Goal: Use online tool/utility: Utilize a website feature to perform a specific function

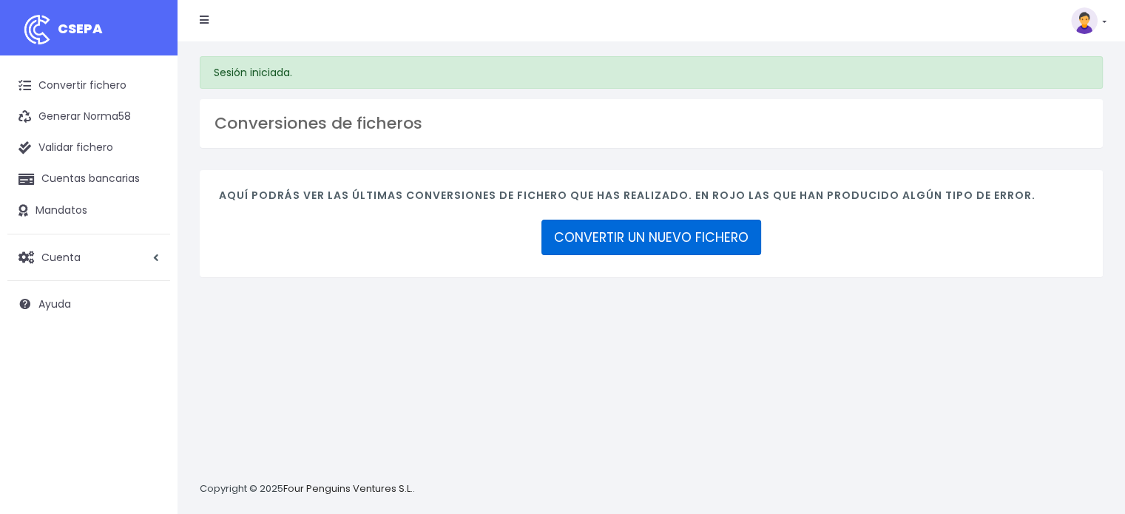
click at [639, 237] on link "CONVERTIR UN NUEVO FICHERO" at bounding box center [652, 238] width 220 height 36
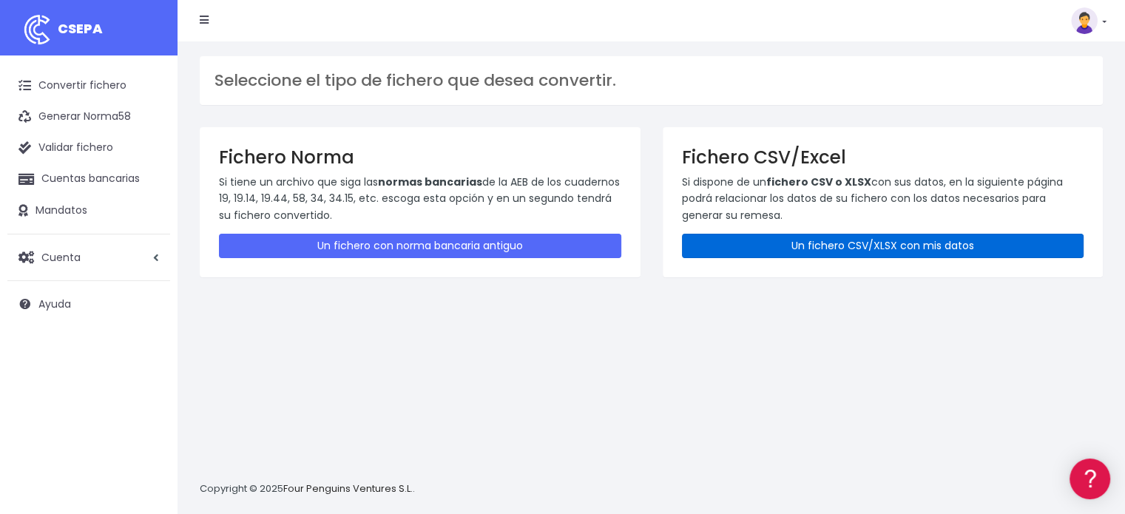
click at [761, 242] on link "Un fichero CSV/XLSX con mis datos" at bounding box center [883, 246] width 402 height 24
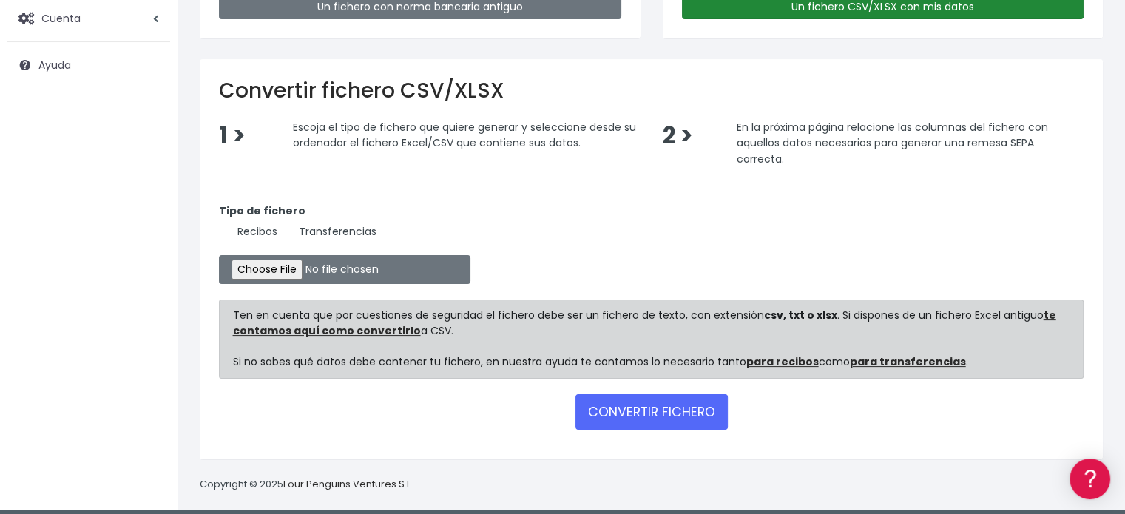
scroll to position [246, 0]
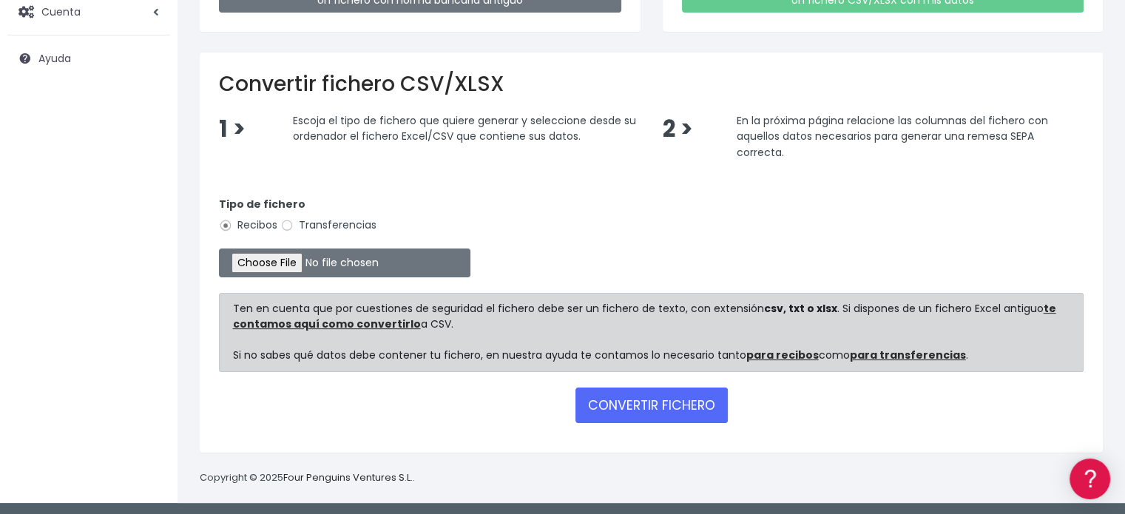
click at [297, 219] on label "Transferencias" at bounding box center [328, 226] width 96 height 16
click at [294, 219] on input "Transferencias" at bounding box center [286, 225] width 13 height 13
radio input "true"
click at [302, 261] on input "file" at bounding box center [345, 263] width 252 height 29
type input "C:\fakepath\20250915 Entradas.csv"
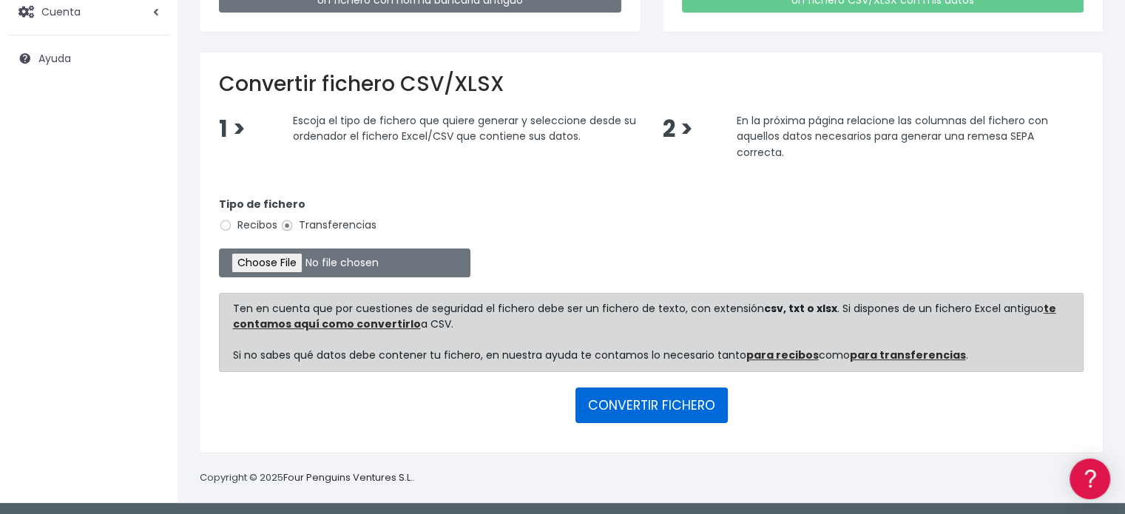
click at [642, 403] on button "CONVERTIR FICHERO" at bounding box center [652, 406] width 152 height 36
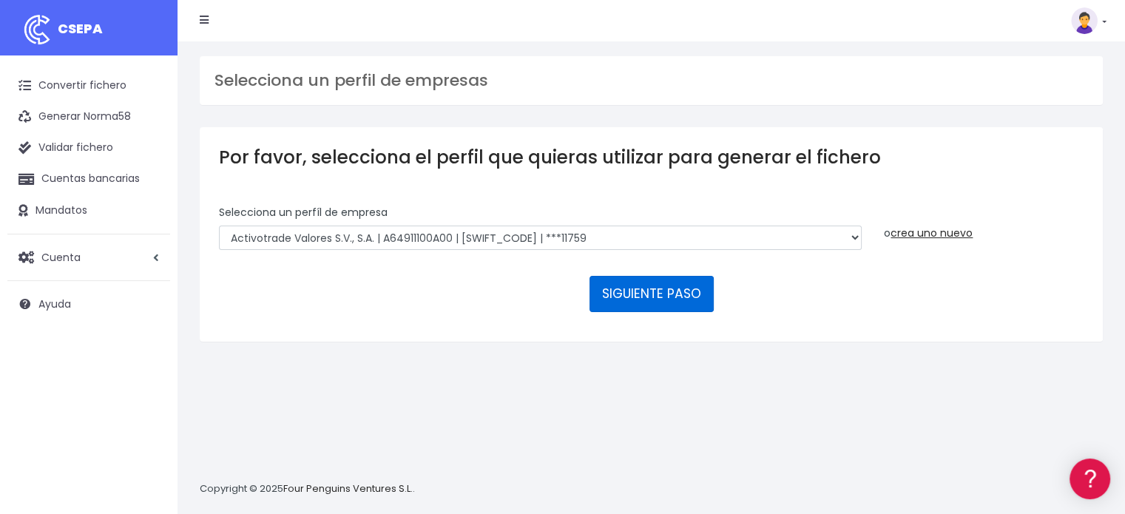
click at [657, 290] on button "SIGUIENTE PASO" at bounding box center [652, 294] width 124 height 36
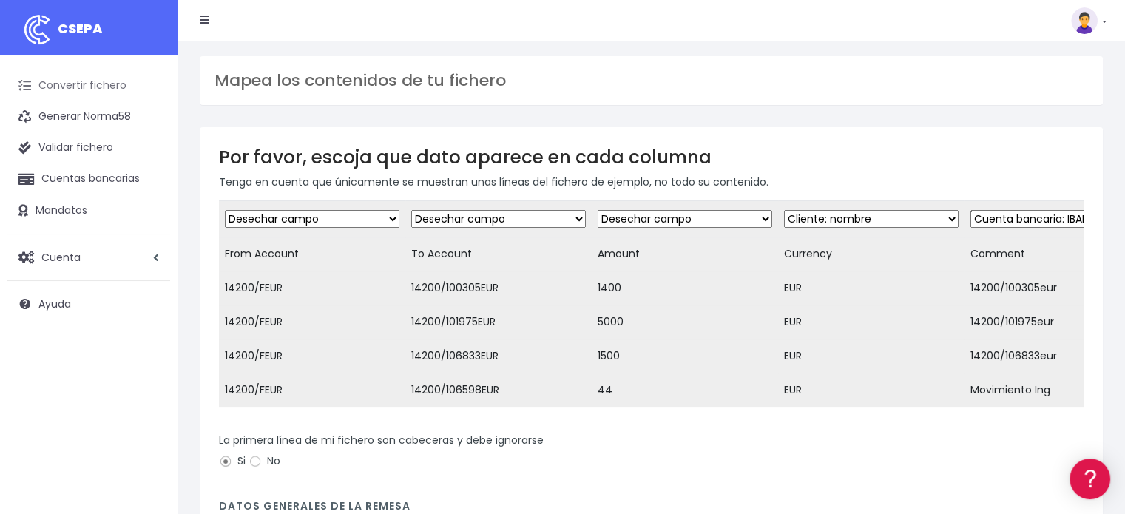
click at [81, 90] on link "Convertir fichero" at bounding box center [88, 85] width 163 height 31
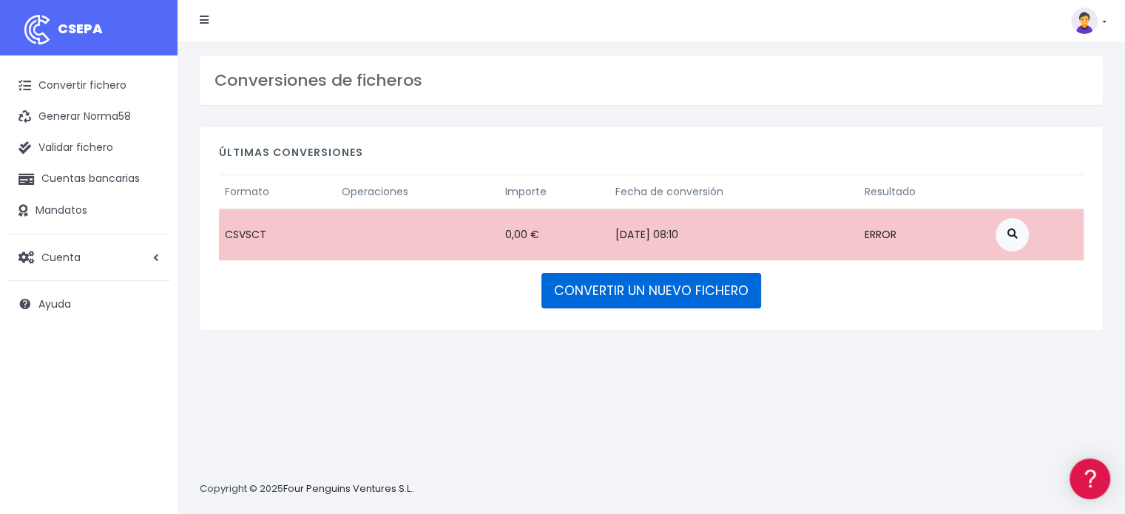
click at [636, 295] on link "CONVERTIR UN NUEVO FICHERO" at bounding box center [652, 291] width 220 height 36
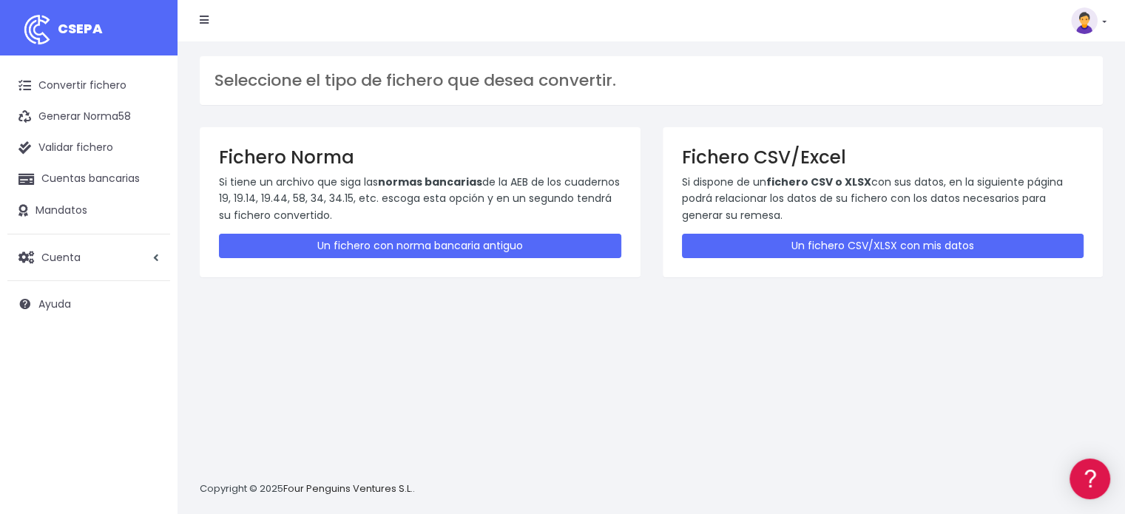
click at [915, 222] on p "Si dispone de un fichero CSV o XLSX con sus datos, en la siguiente página podrá…" at bounding box center [883, 199] width 402 height 50
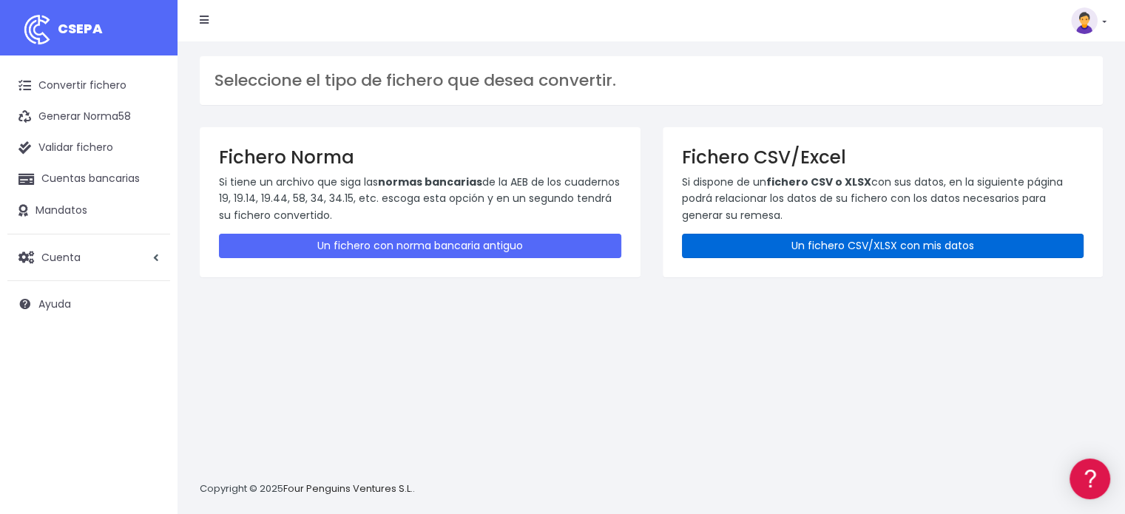
click at [917, 242] on link "Un fichero CSV/XLSX con mis datos" at bounding box center [883, 246] width 402 height 24
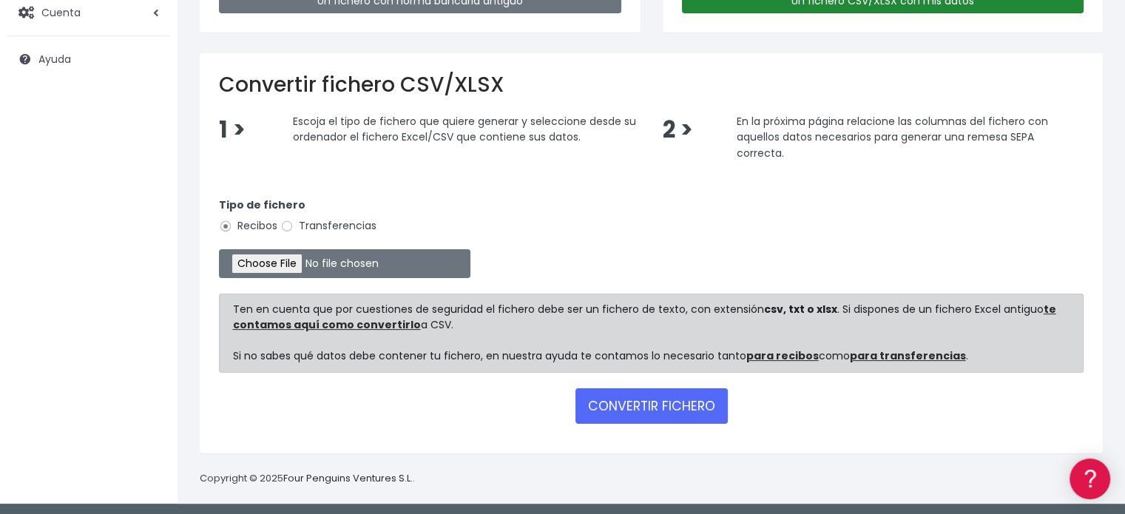
scroll to position [246, 0]
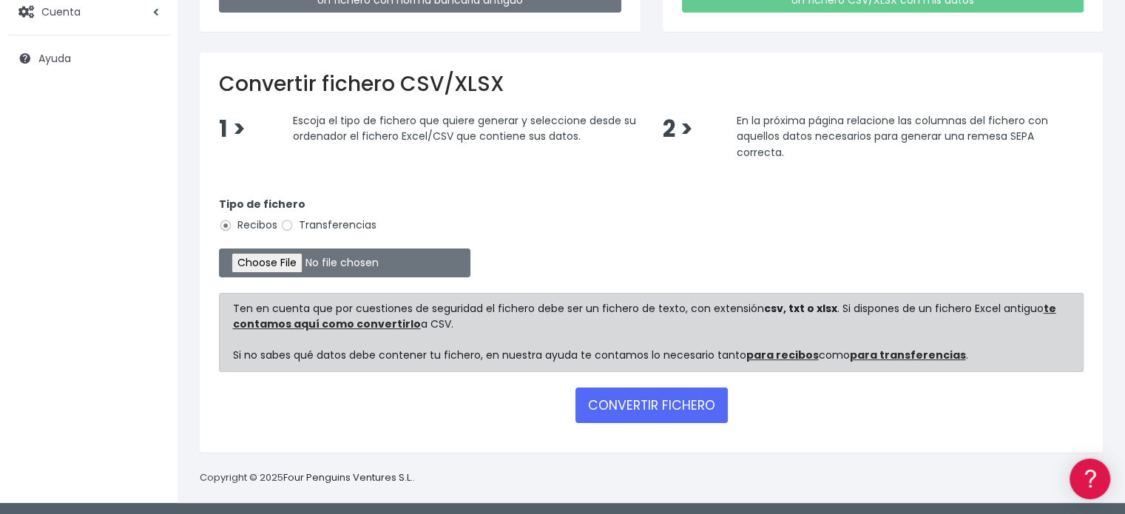
click at [299, 232] on div "Tipo de fichero Recibos Transferencias" at bounding box center [651, 217] width 865 height 41
click at [289, 221] on input "Transferencias" at bounding box center [286, 225] width 13 height 13
radio input "true"
click at [285, 258] on input "file" at bounding box center [345, 263] width 252 height 29
type input "C:\fakepath\transferencias-2025-09-12.csv"
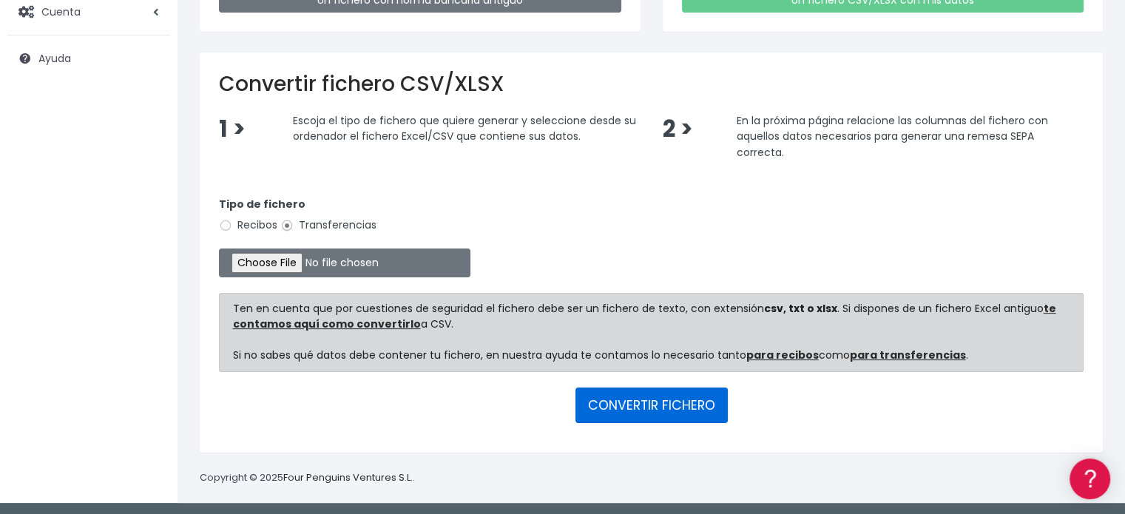
click at [688, 414] on button "CONVERTIR FICHERO" at bounding box center [652, 406] width 152 height 36
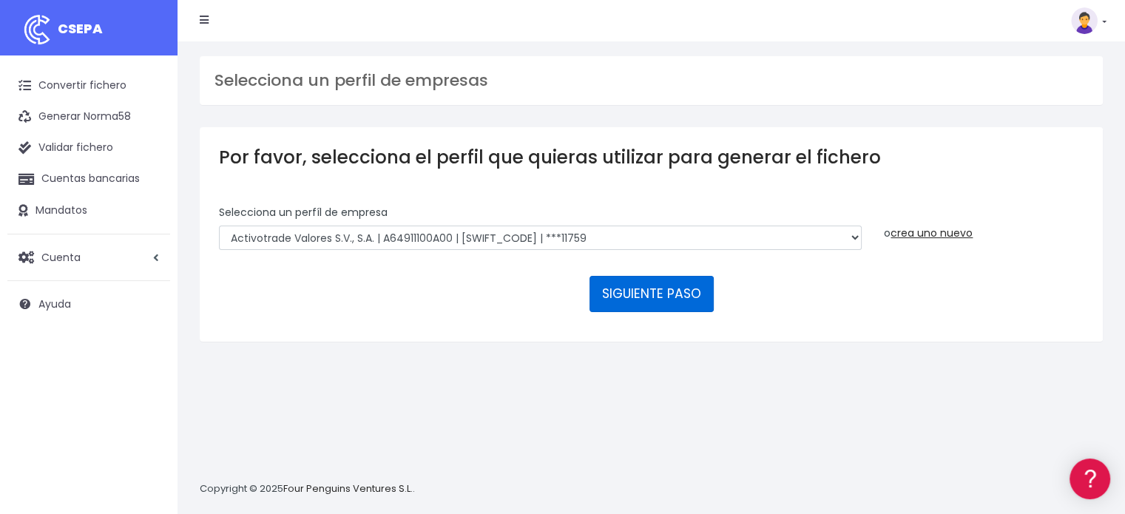
click at [659, 297] on button "SIGUIENTE PASO" at bounding box center [652, 294] width 124 height 36
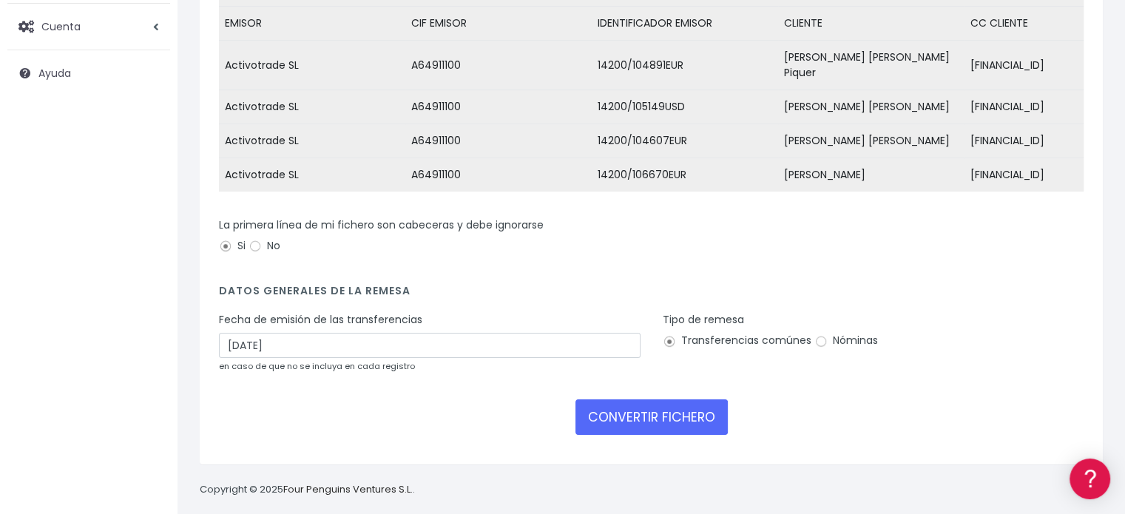
scroll to position [238, 0]
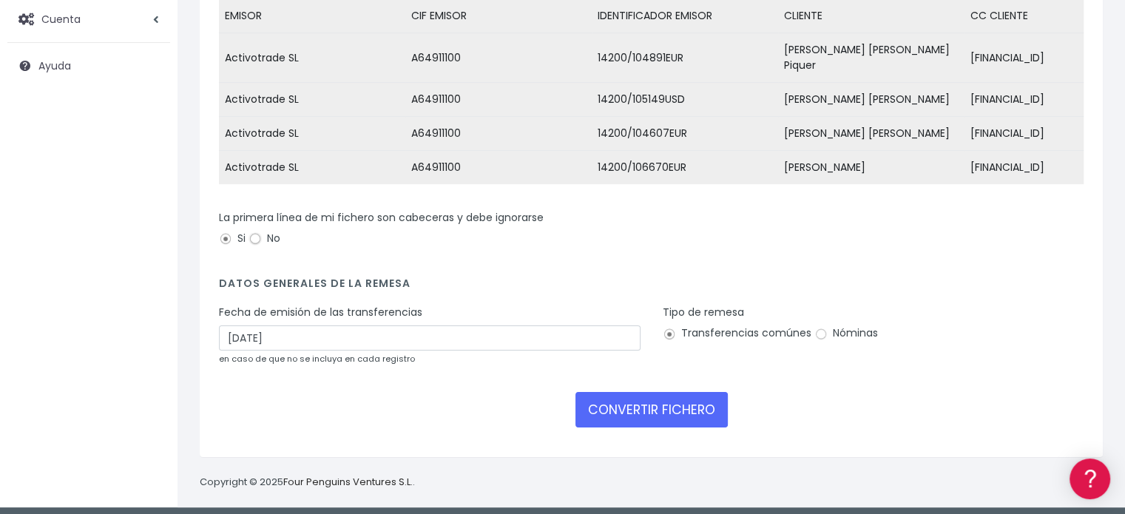
click at [253, 232] on input "No" at bounding box center [255, 238] width 13 height 13
radio input "true"
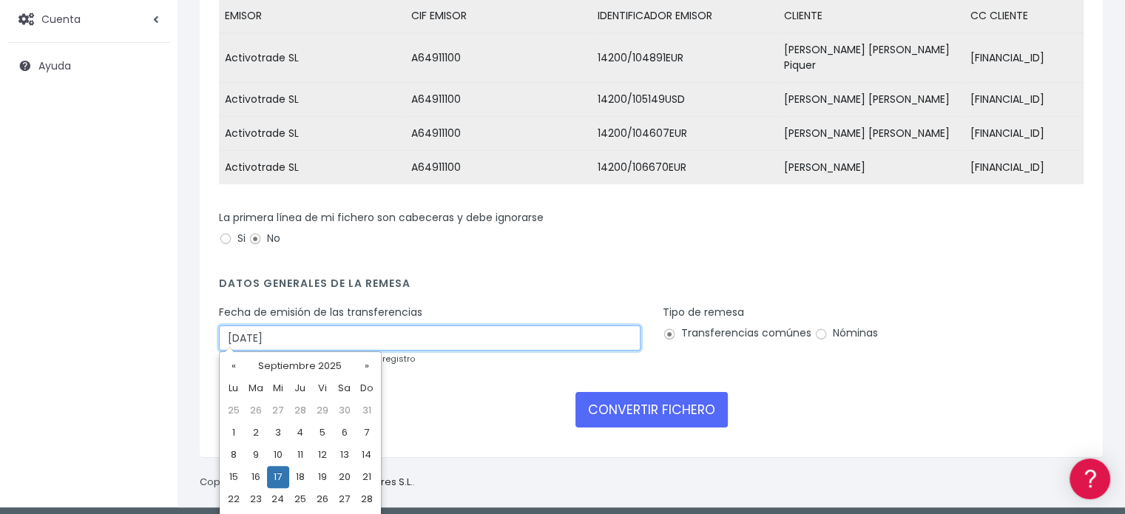
click at [297, 326] on input "17/09/2025" at bounding box center [430, 338] width 422 height 25
click at [231, 475] on td "15" at bounding box center [234, 477] width 22 height 22
type input "15/09/2025"
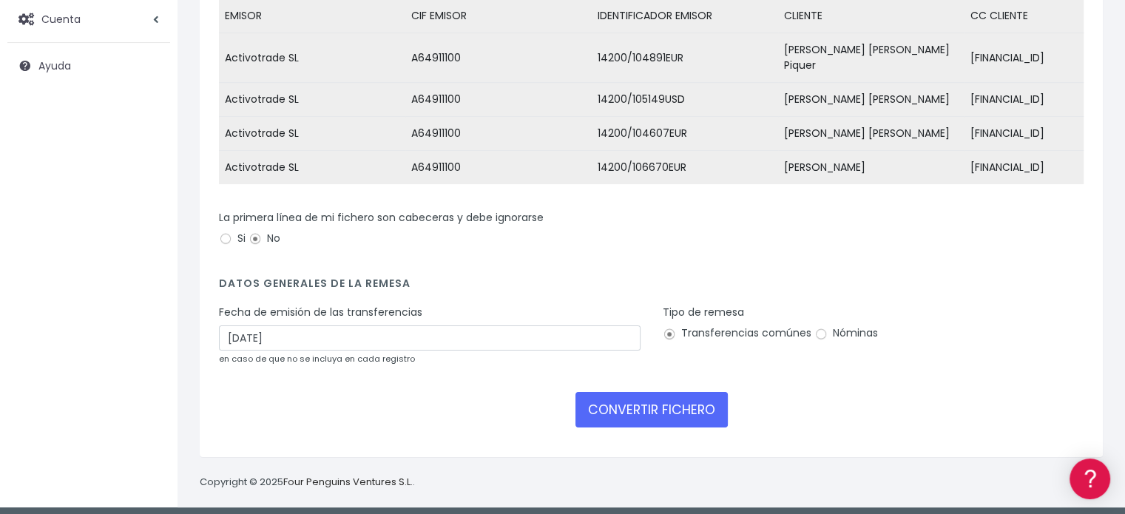
click at [607, 421] on form "Desechar campo Cliente: nombre Cliente: DNI Cliente: Email Cliente: referencia …" at bounding box center [651, 200] width 865 height 476
click at [603, 401] on button "CONVERTIR FICHERO" at bounding box center [652, 410] width 152 height 36
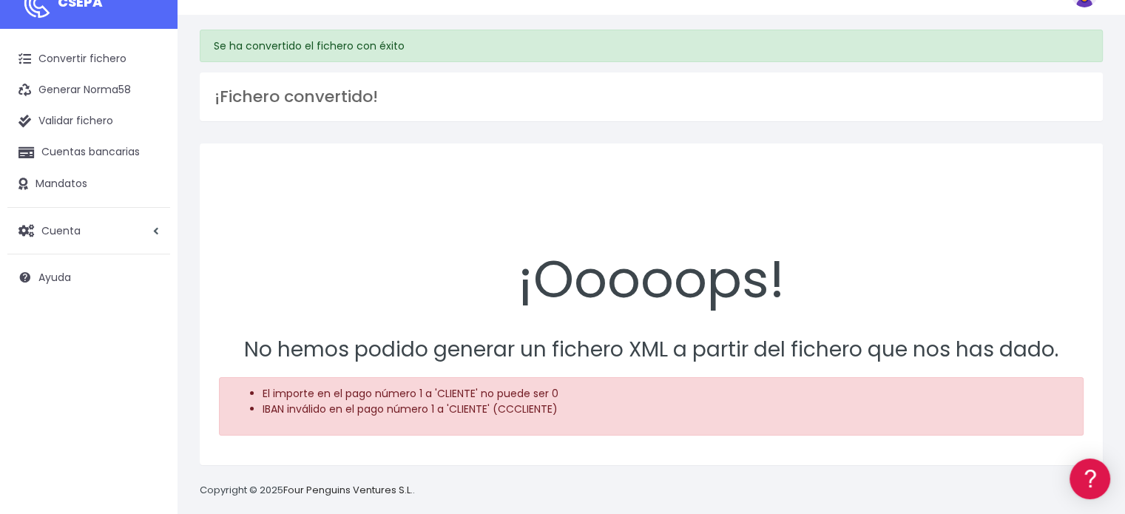
scroll to position [41, 0]
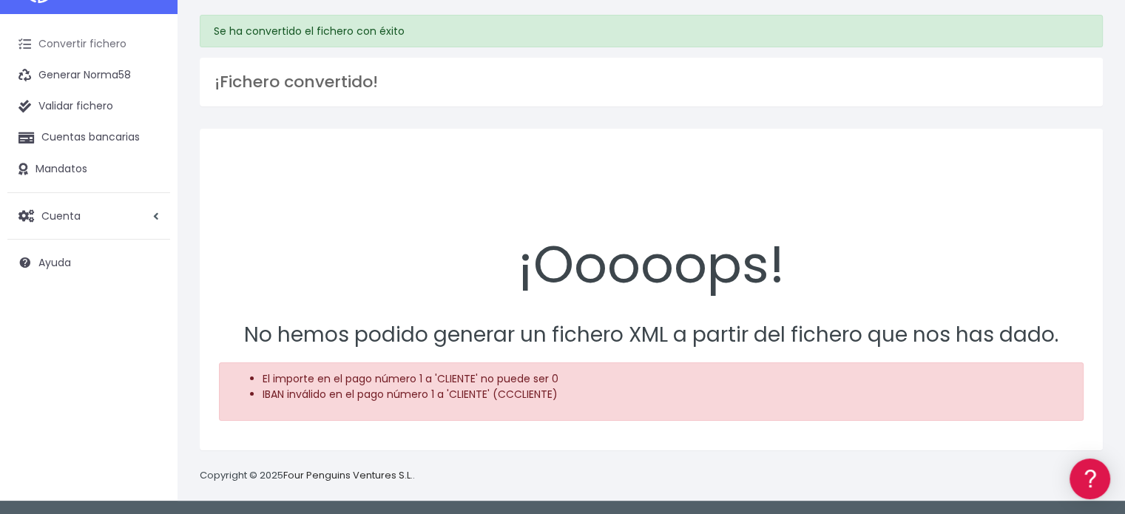
click at [71, 50] on link "Convertir fichero" at bounding box center [88, 44] width 163 height 31
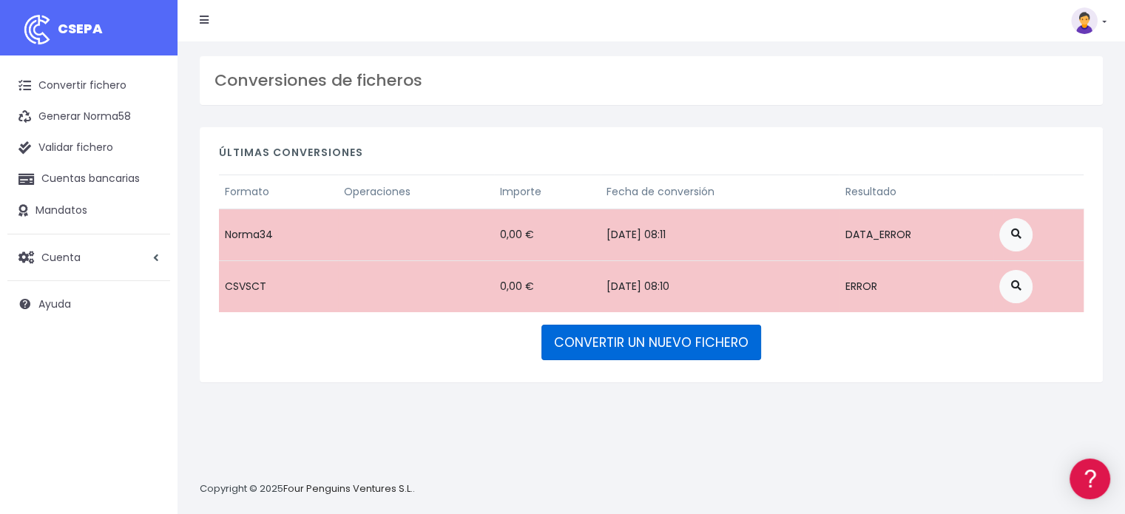
drag, startPoint x: 1033, startPoint y: 232, endPoint x: 619, endPoint y: 354, distance: 431.9
click at [619, 356] on link "CONVERTIR UN NUEVO FICHERO" at bounding box center [652, 343] width 220 height 36
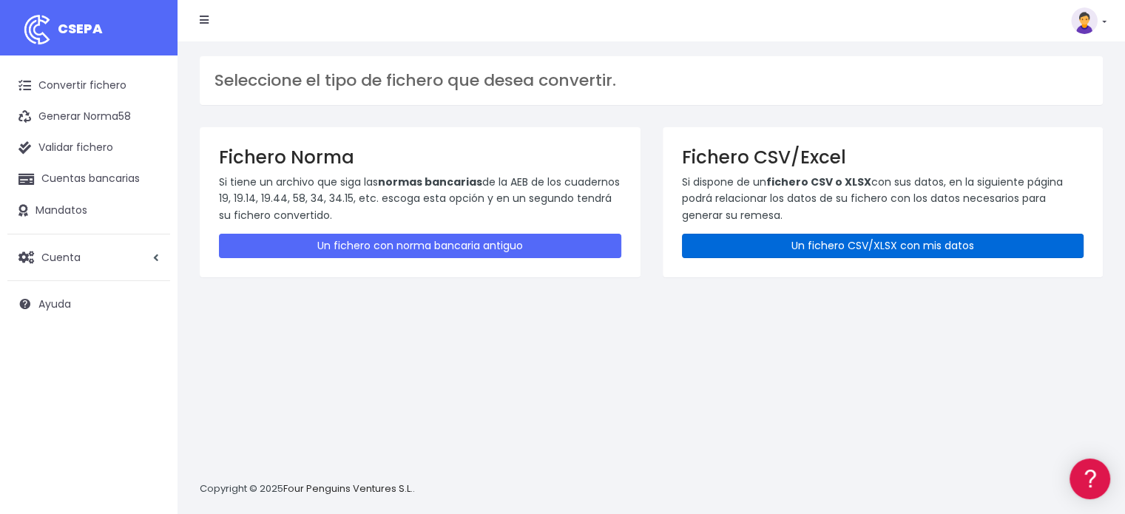
click at [752, 241] on link "Un fichero CSV/XLSX con mis datos" at bounding box center [883, 246] width 402 height 24
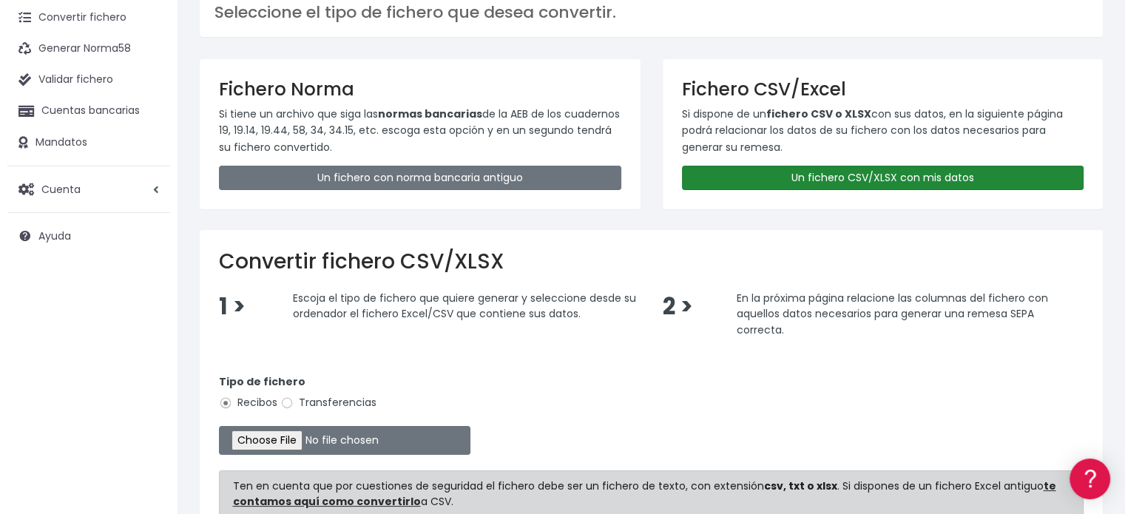
scroll to position [148, 0]
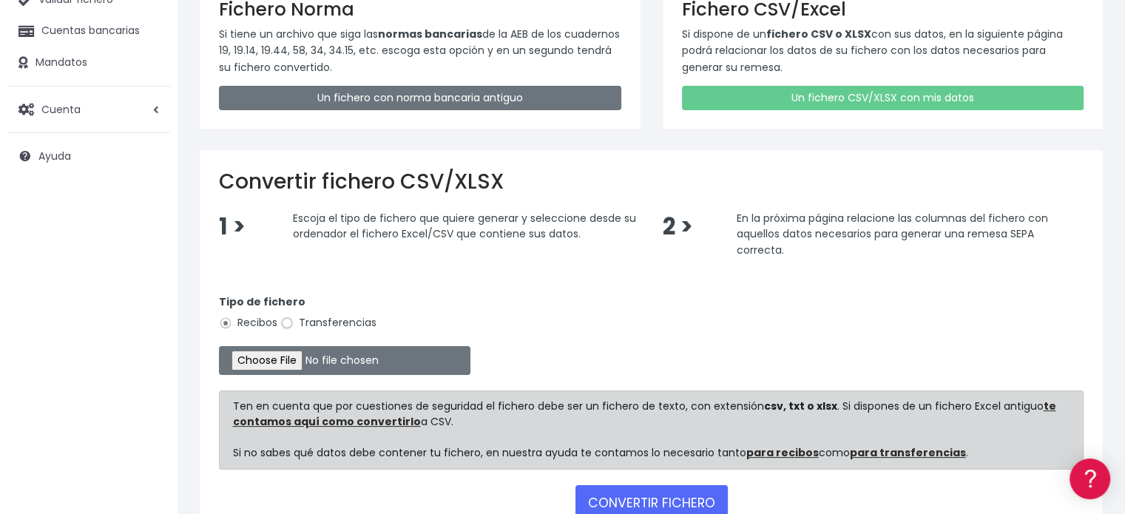
click at [287, 324] on input "Transferencias" at bounding box center [286, 323] width 13 height 13
radio input "true"
click at [274, 357] on input "file" at bounding box center [345, 360] width 252 height 29
type input "C:\fakepath\transferencias-2025-09-12.csv"
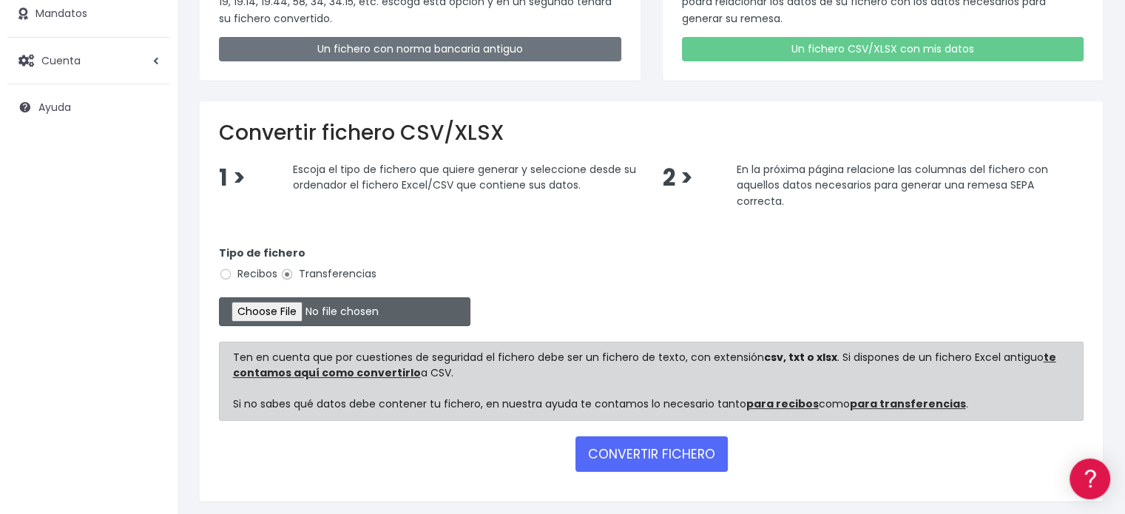
scroll to position [246, 0]
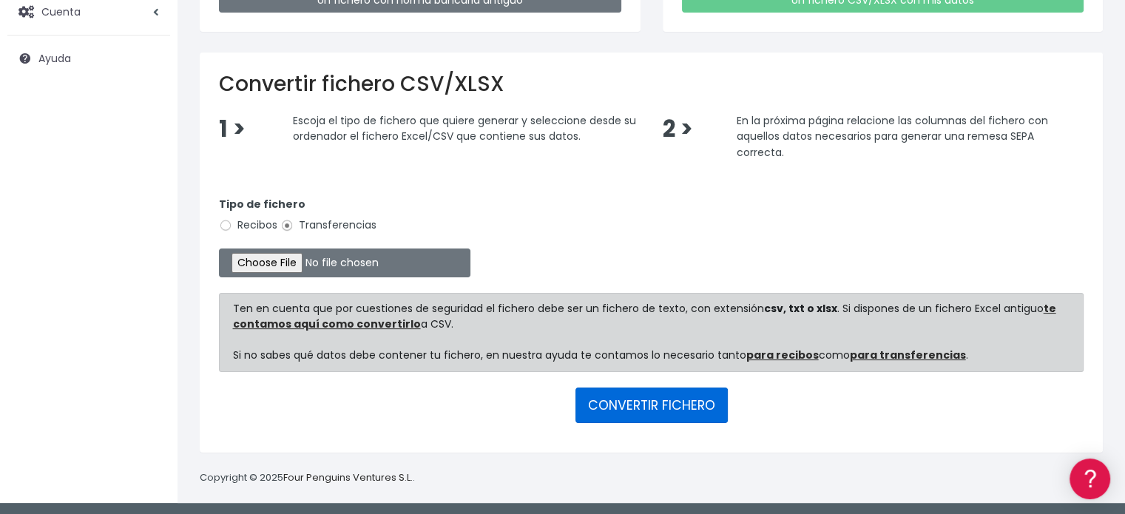
click at [640, 405] on button "CONVERTIR FICHERO" at bounding box center [652, 406] width 152 height 36
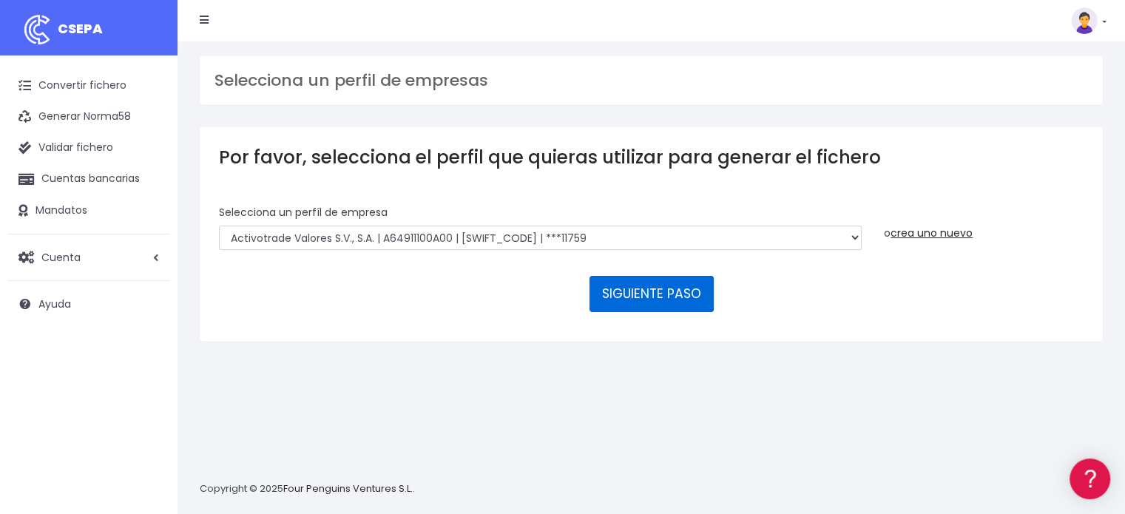
click at [644, 286] on button "SIGUIENTE PASO" at bounding box center [652, 294] width 124 height 36
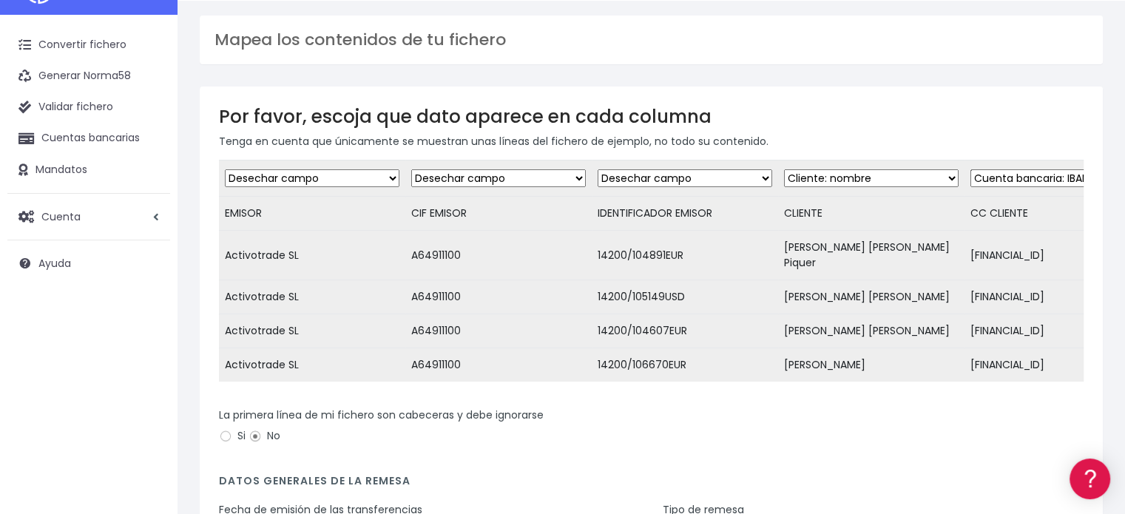
scroll to position [148, 0]
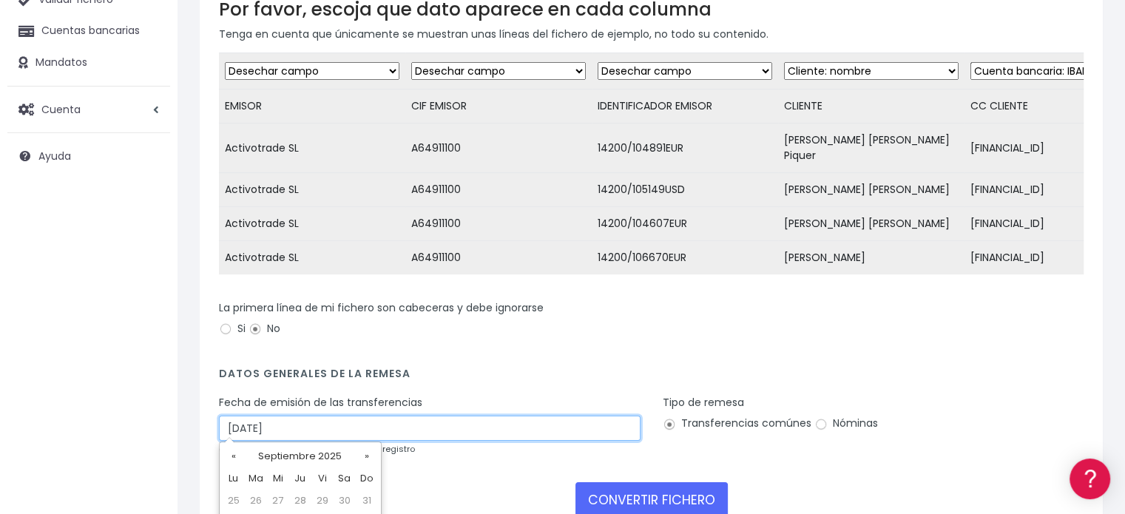
click at [364, 425] on input "17/09/2025" at bounding box center [430, 428] width 422 height 25
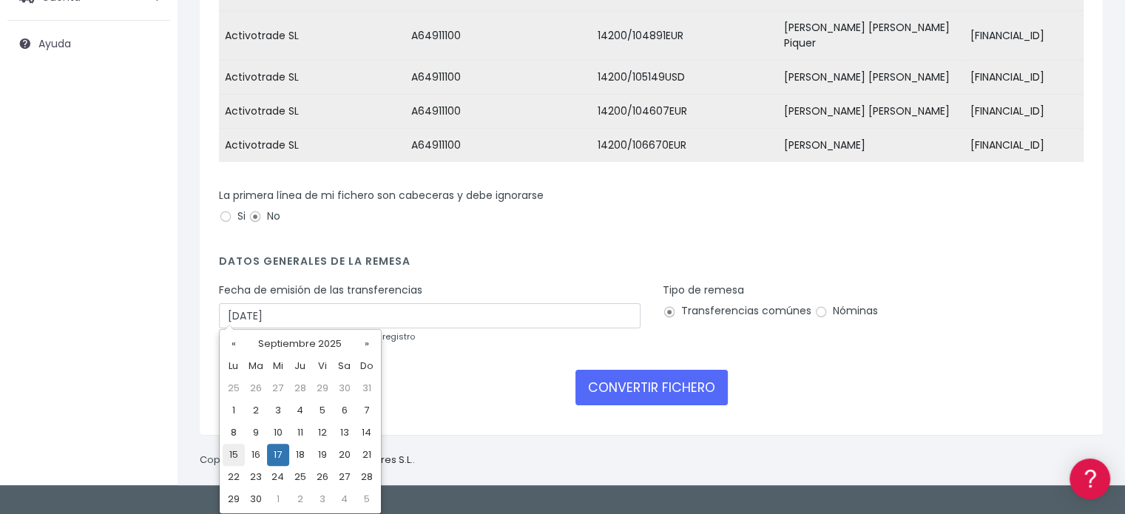
click at [228, 455] on td "15" at bounding box center [234, 455] width 22 height 22
type input "15/09/2025"
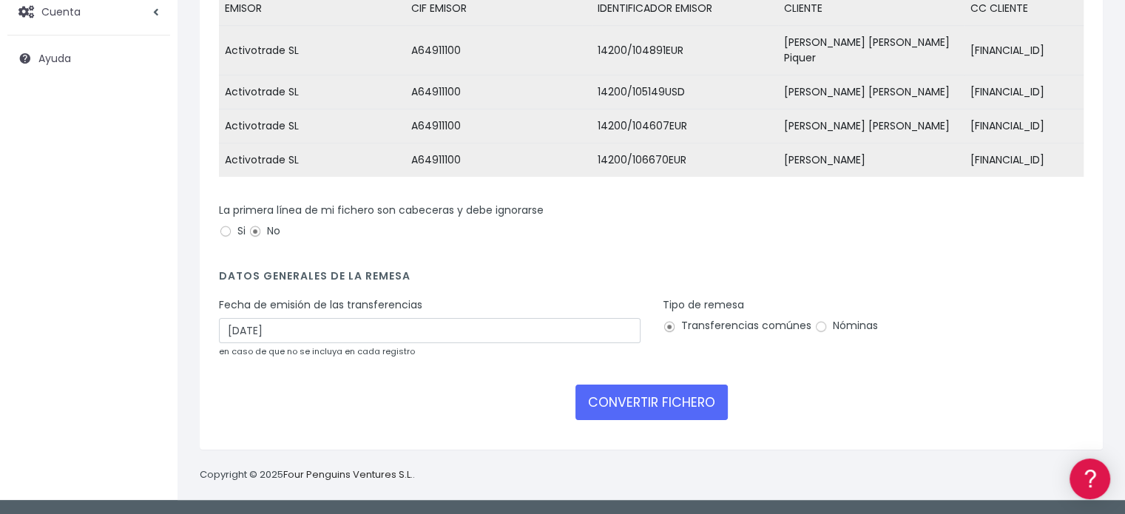
scroll to position [238, 0]
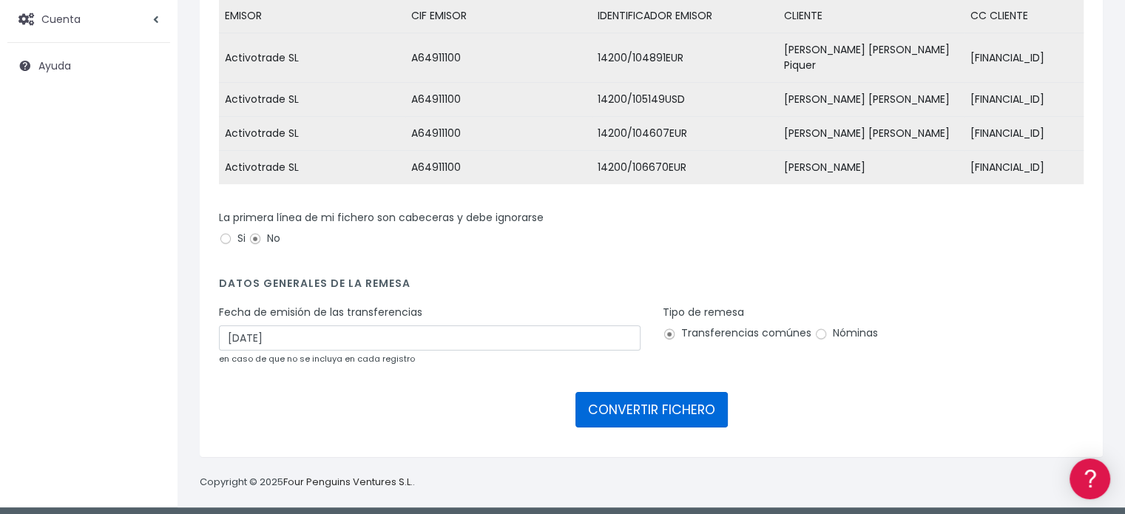
click at [631, 411] on button "CONVERTIR FICHERO" at bounding box center [652, 410] width 152 height 36
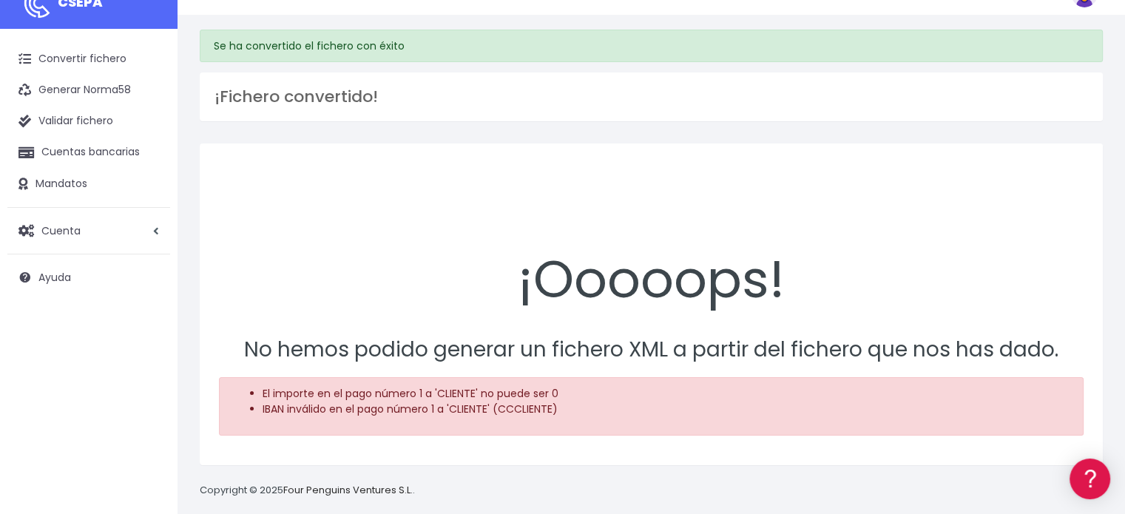
scroll to position [41, 0]
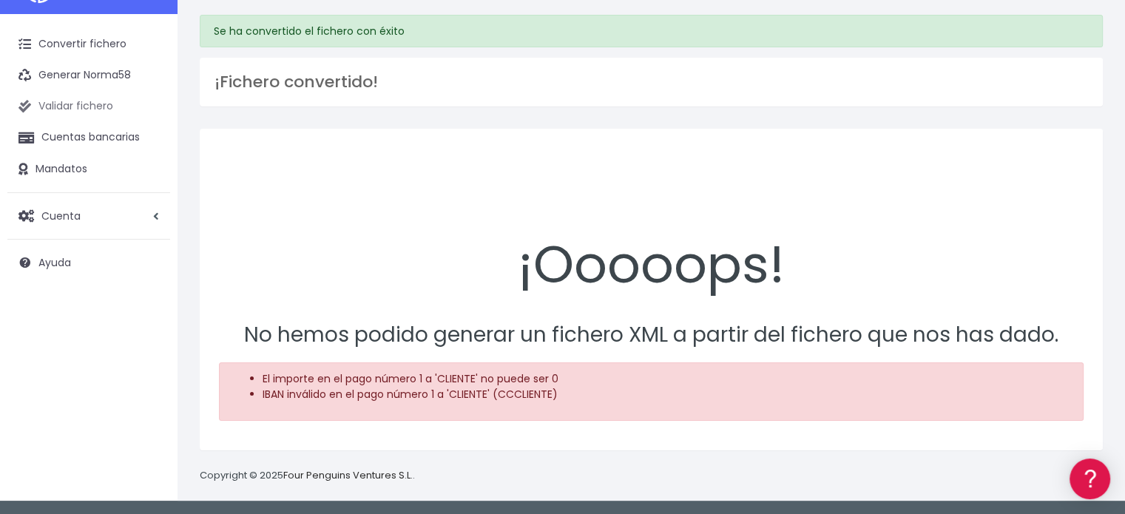
click at [61, 114] on link "Validar fichero" at bounding box center [88, 106] width 163 height 31
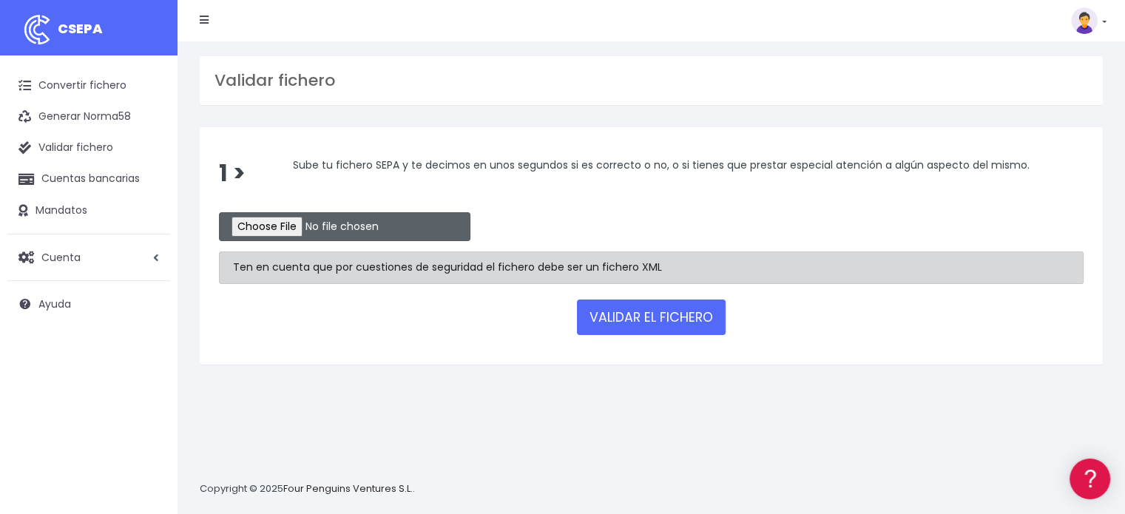
click at [251, 215] on input "file" at bounding box center [345, 226] width 252 height 29
type input "C:\fakepath\transferencias-2025-09-12.csv"
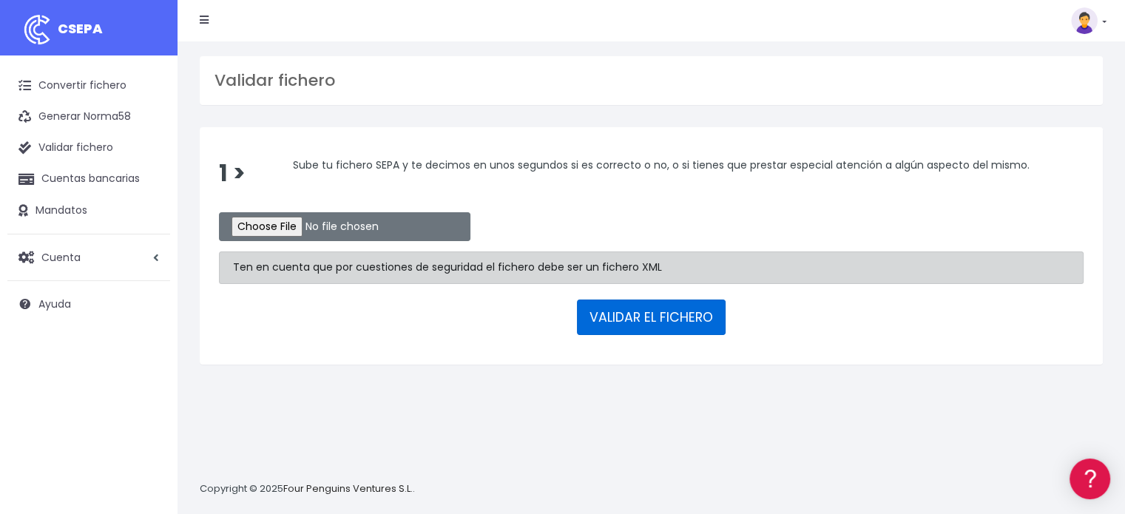
click at [648, 300] on button "VALIDAR EL FICHERO" at bounding box center [651, 318] width 149 height 36
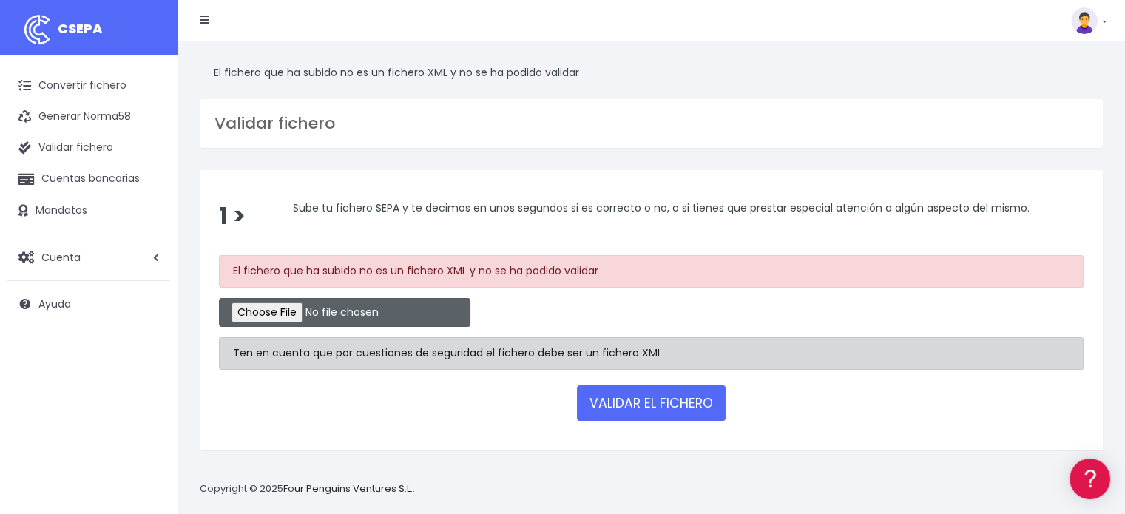
click at [305, 314] on input "file" at bounding box center [345, 312] width 252 height 29
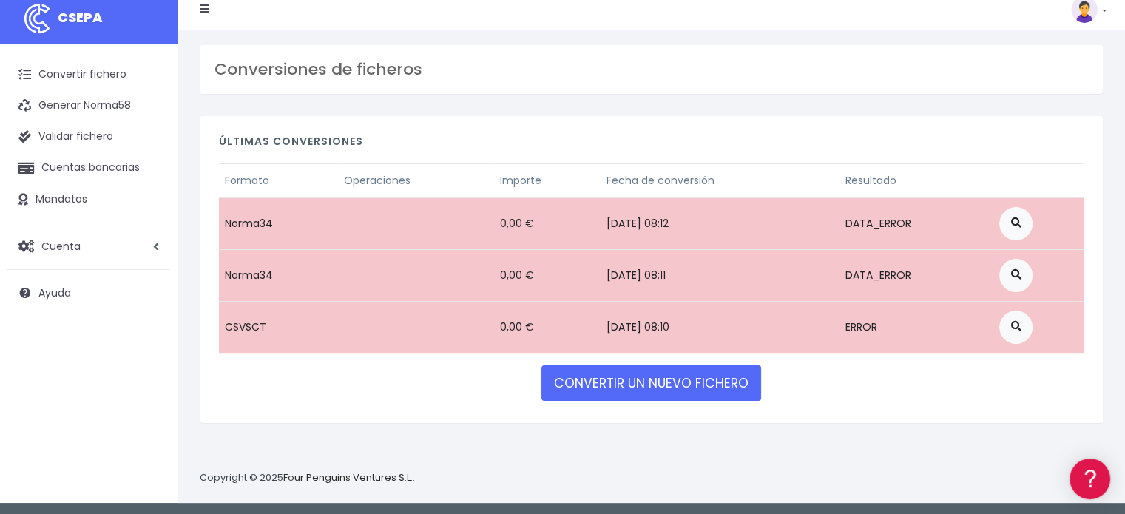
scroll to position [14, 0]
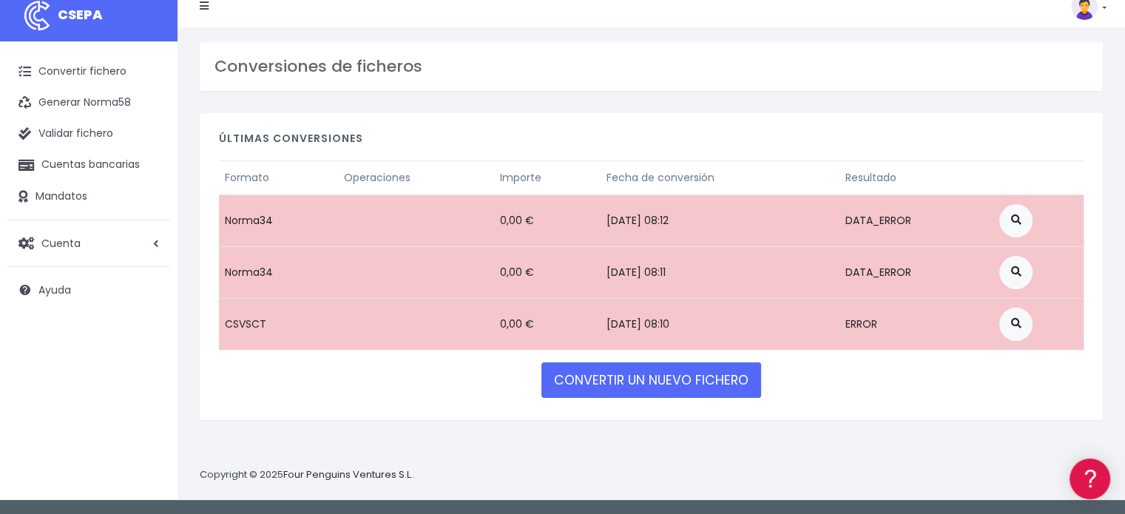
drag, startPoint x: 408, startPoint y: 209, endPoint x: 282, endPoint y: 221, distance: 126.4
click at [282, 221] on td "Norma34" at bounding box center [278, 221] width 119 height 52
click at [1033, 226] on link at bounding box center [1016, 220] width 33 height 33
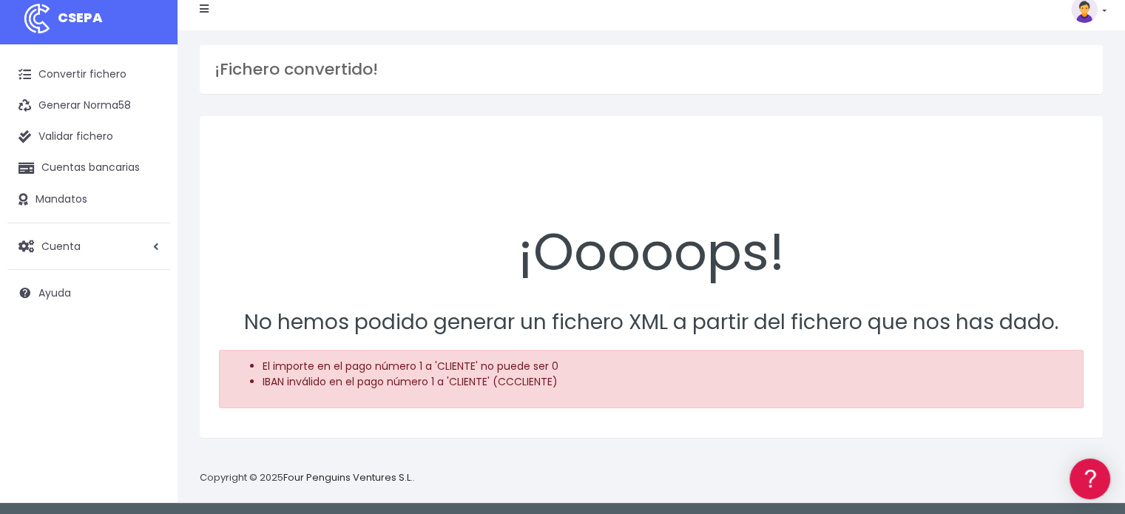
scroll to position [14, 0]
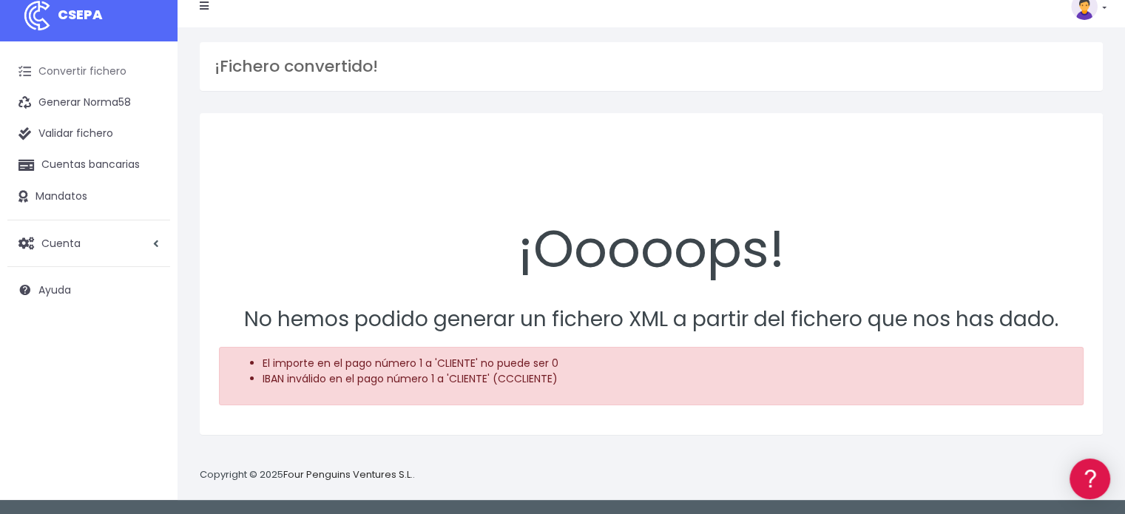
click at [82, 75] on link "Convertir fichero" at bounding box center [88, 71] width 163 height 31
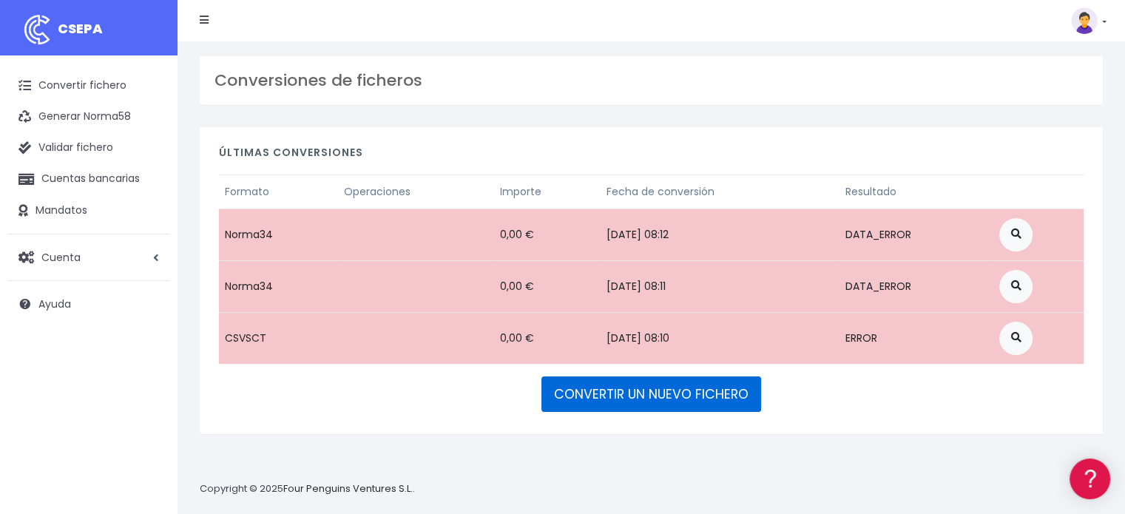
click at [610, 387] on link "CONVERTIR UN NUEVO FICHERO" at bounding box center [652, 395] width 220 height 36
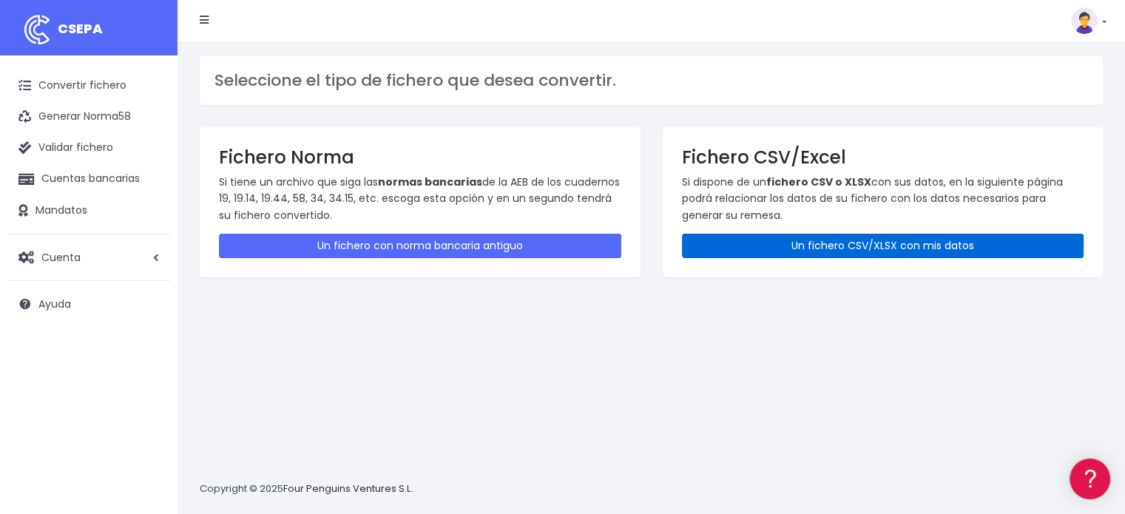
click at [814, 242] on link "Un fichero CSV/XLSX con mis datos" at bounding box center [883, 246] width 402 height 24
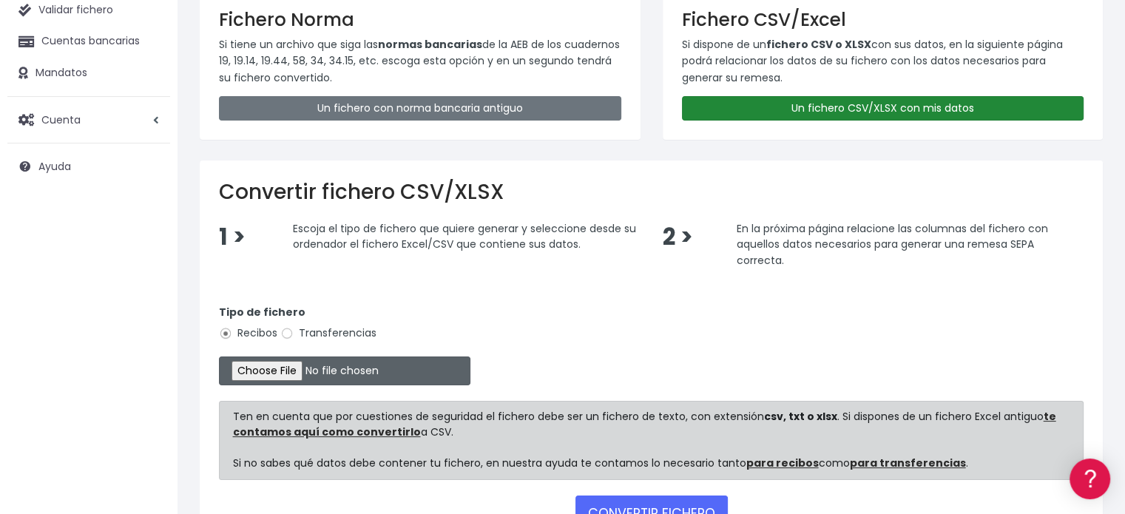
scroll to position [222, 0]
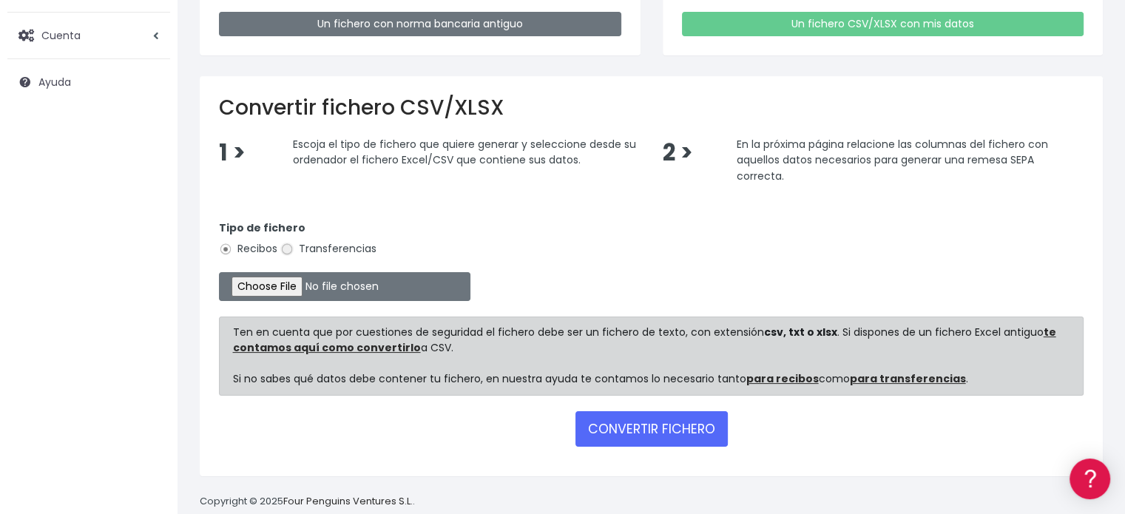
click at [280, 249] on input "Transferencias" at bounding box center [286, 249] width 13 height 13
radio input "true"
click at [284, 280] on input "file" at bounding box center [345, 286] width 252 height 29
type input "C:\fakepath\transferencias-2025-09-12.csv"
click at [672, 430] on button "CONVERTIR FICHERO" at bounding box center [652, 429] width 152 height 36
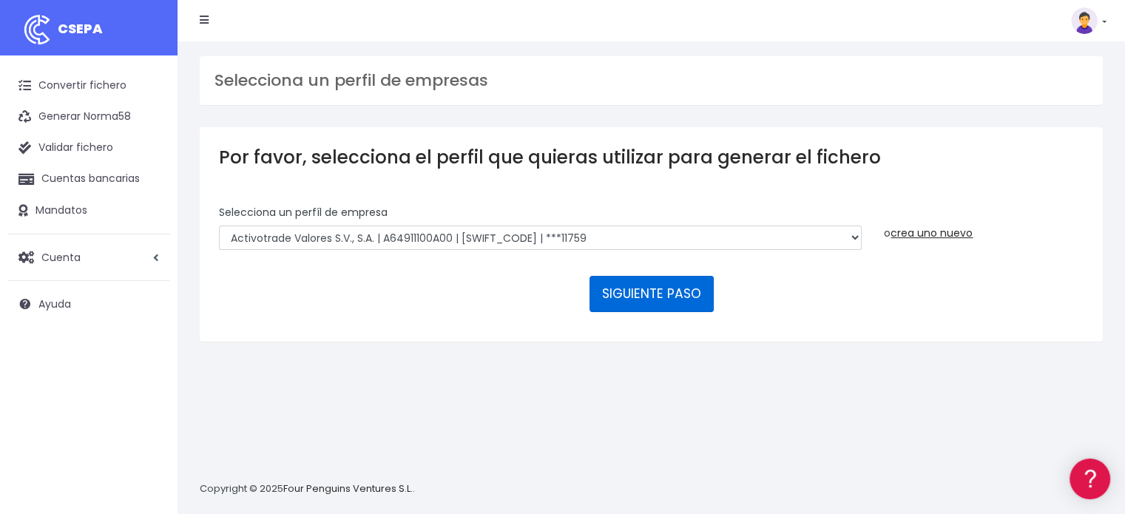
click at [678, 296] on button "SIGUIENTE PASO" at bounding box center [652, 294] width 124 height 36
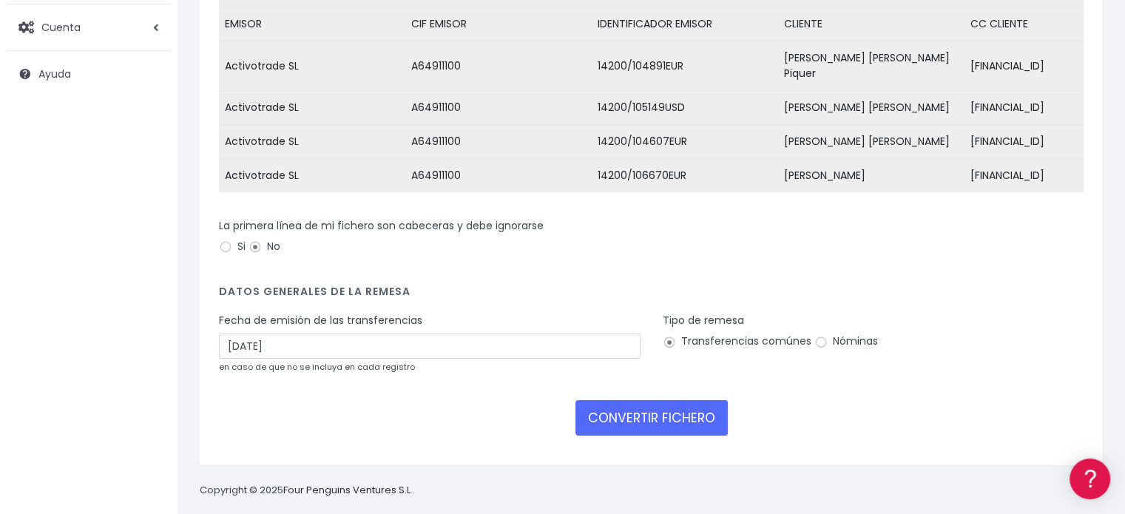
scroll to position [238, 0]
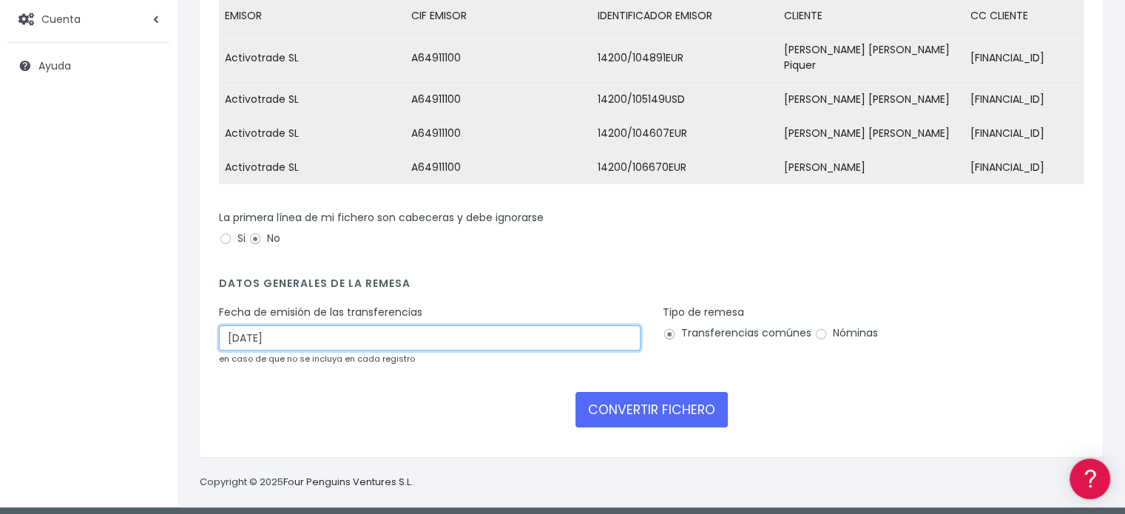
click at [331, 337] on input "[DATE]" at bounding box center [430, 338] width 422 height 25
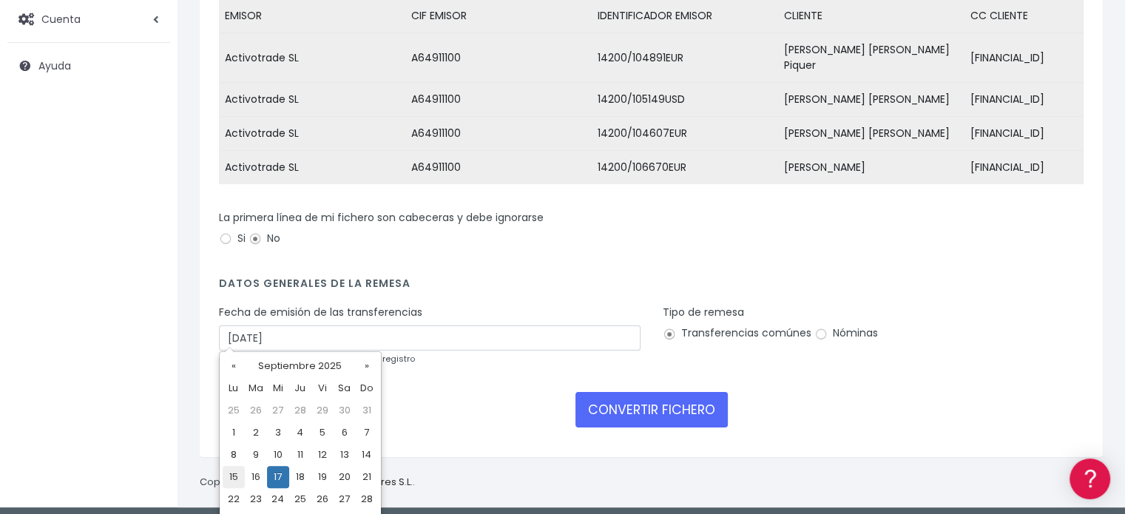
click at [235, 479] on td "15" at bounding box center [234, 477] width 22 height 22
type input "[DATE]"
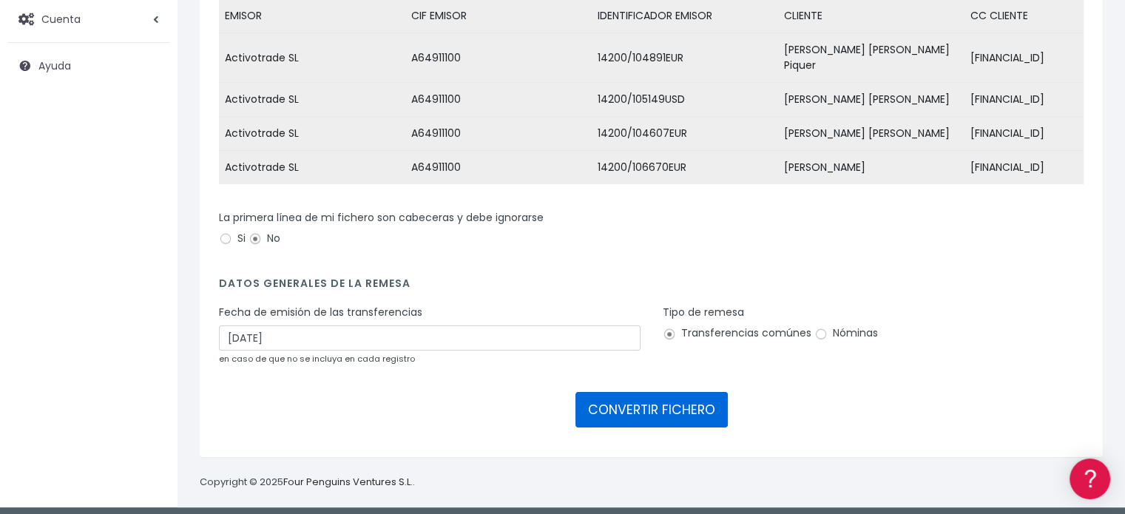
click at [697, 409] on button "CONVERTIR FICHERO" at bounding box center [652, 410] width 152 height 36
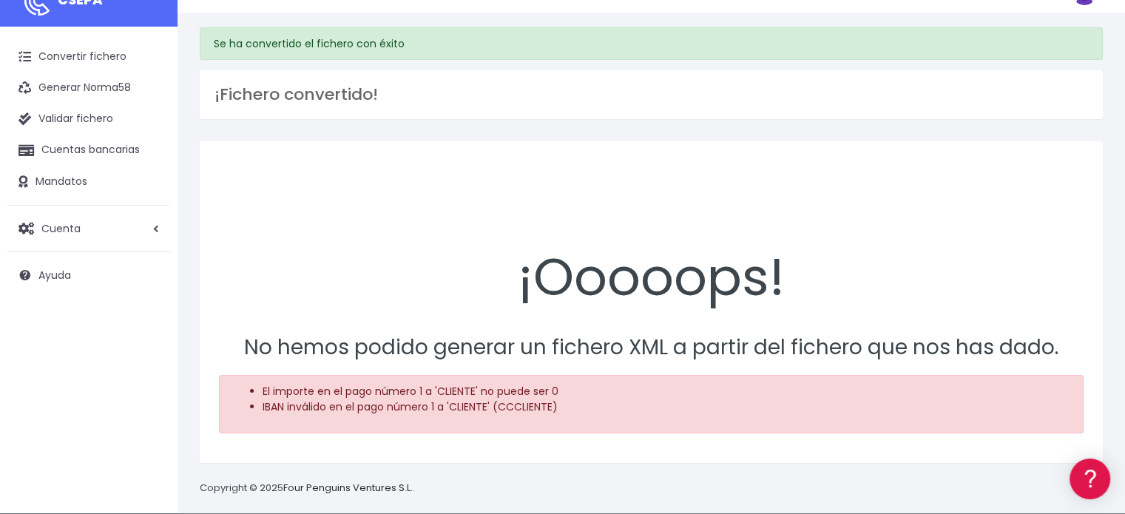
scroll to position [41, 0]
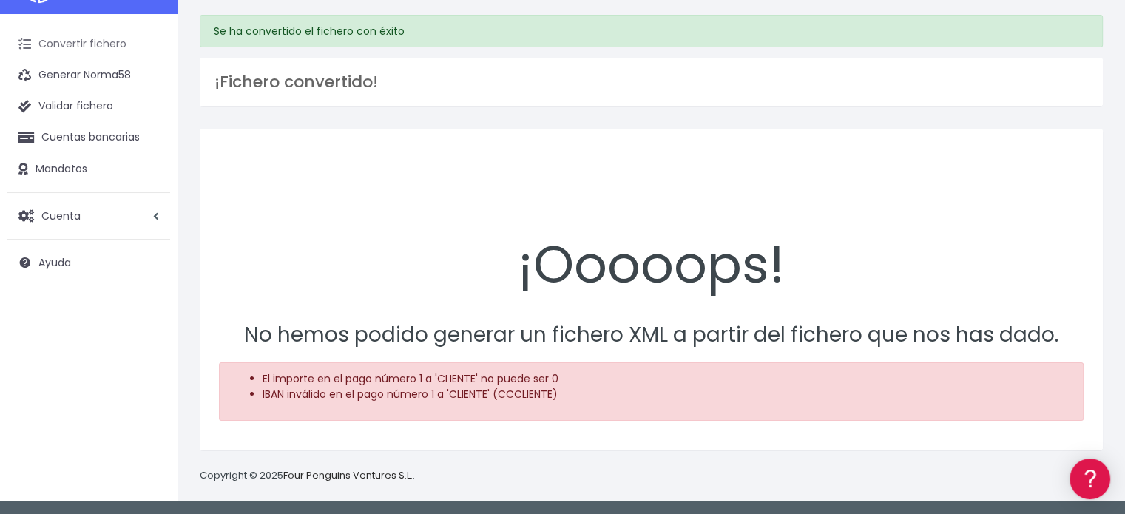
click at [82, 32] on link "Convertir fichero" at bounding box center [88, 44] width 163 height 31
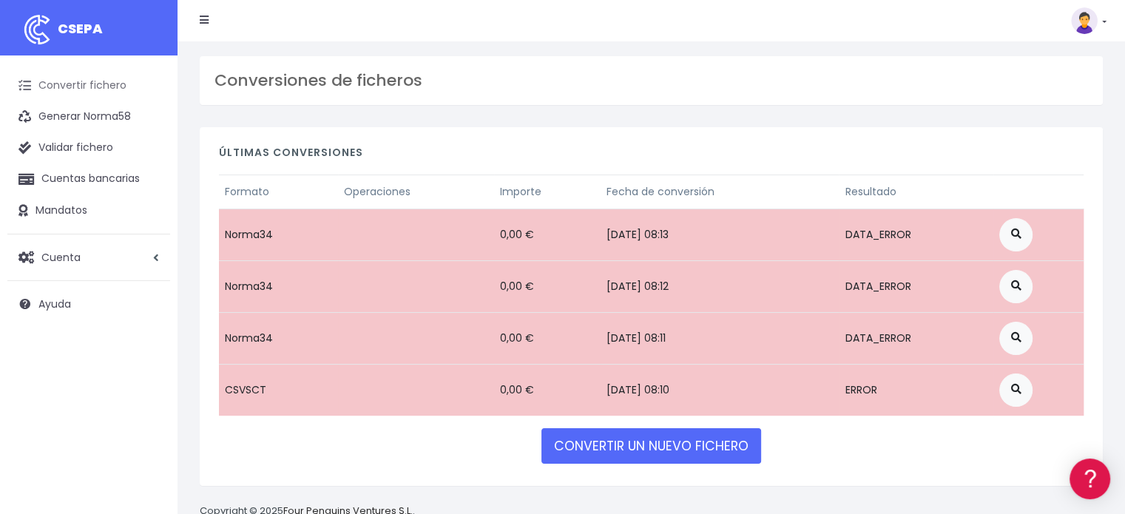
click at [98, 81] on link "Convertir fichero" at bounding box center [88, 85] width 163 height 31
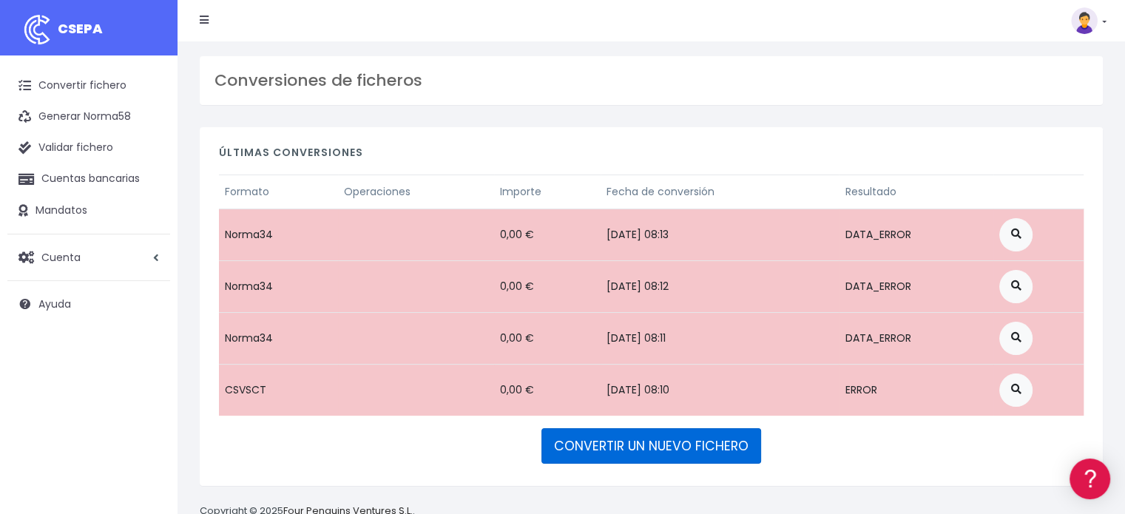
click at [698, 461] on link "CONVERTIR UN NUEVO FICHERO" at bounding box center [652, 446] width 220 height 36
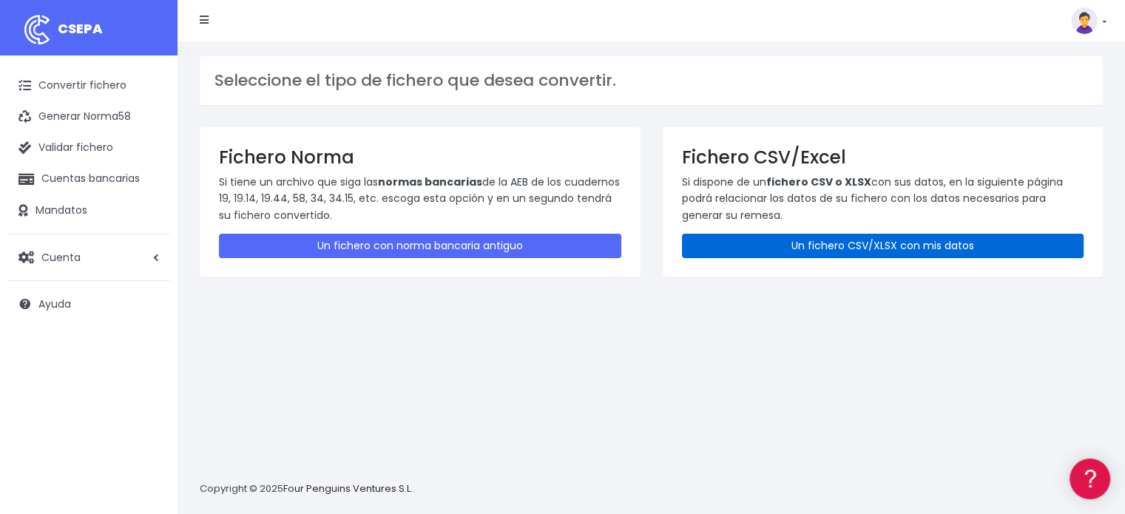
click at [835, 239] on link "Un fichero CSV/XLSX con mis datos" at bounding box center [883, 246] width 402 height 24
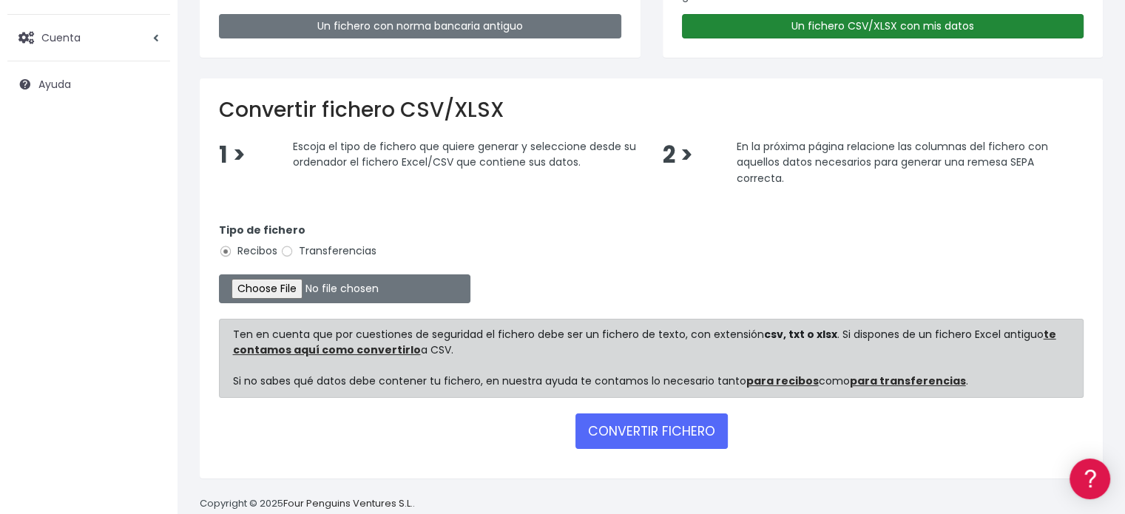
scroll to position [222, 0]
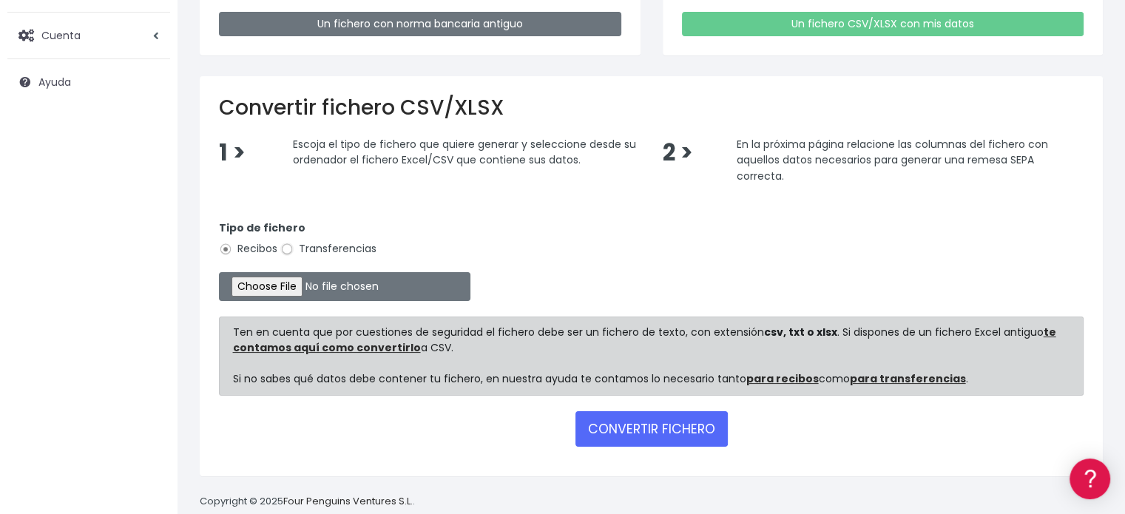
click at [293, 249] on input "Transferencias" at bounding box center [286, 249] width 13 height 13
radio input "true"
click at [284, 289] on input "file" at bounding box center [345, 286] width 252 height 29
type input "C:\fakepath\transferencias-2025-09-12.csv"
click at [677, 429] on button "CONVERTIR FICHERO" at bounding box center [652, 429] width 152 height 36
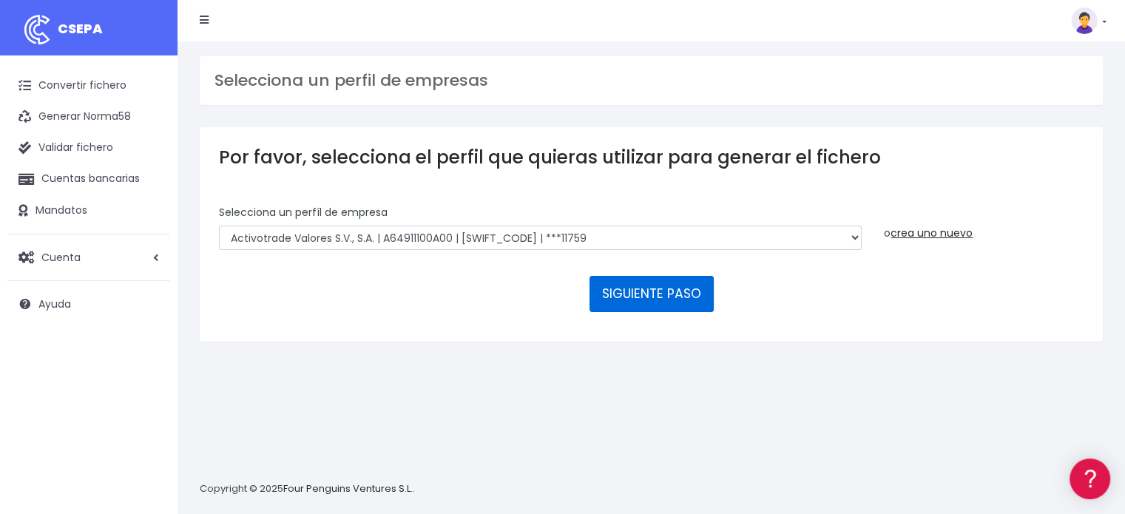
click at [636, 295] on button "SIGUIENTE PASO" at bounding box center [652, 294] width 124 height 36
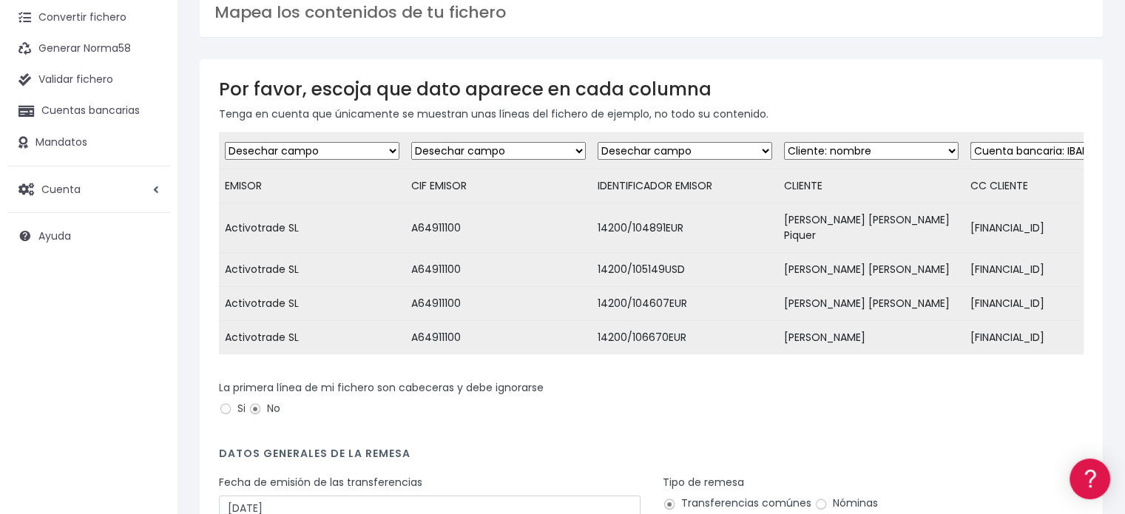
scroll to position [222, 0]
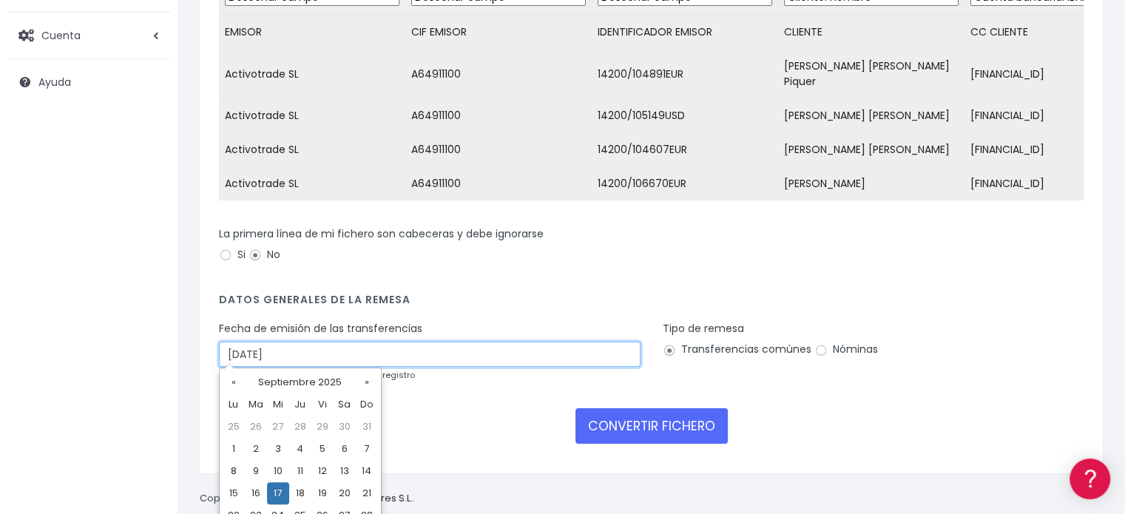
click at [311, 354] on input "[DATE]" at bounding box center [430, 354] width 422 height 25
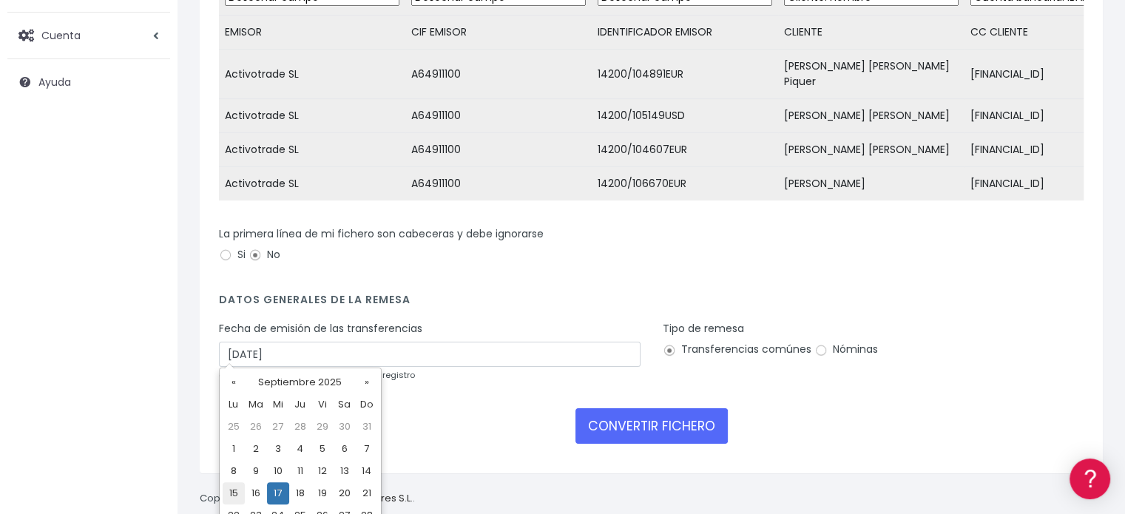
click at [228, 495] on td "15" at bounding box center [234, 493] width 22 height 22
type input "[DATE]"
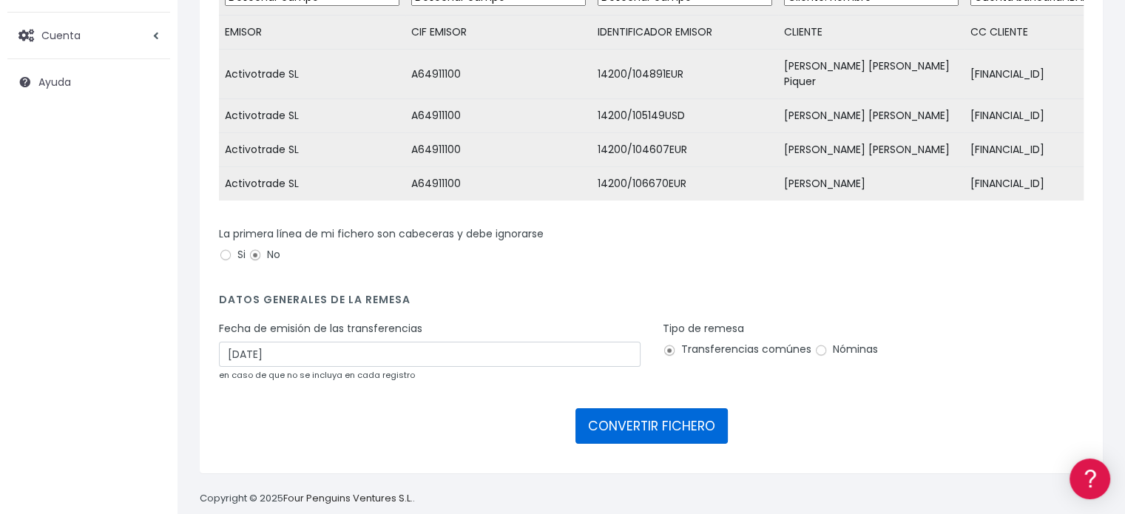
click at [664, 417] on button "CONVERTIR FICHERO" at bounding box center [652, 426] width 152 height 36
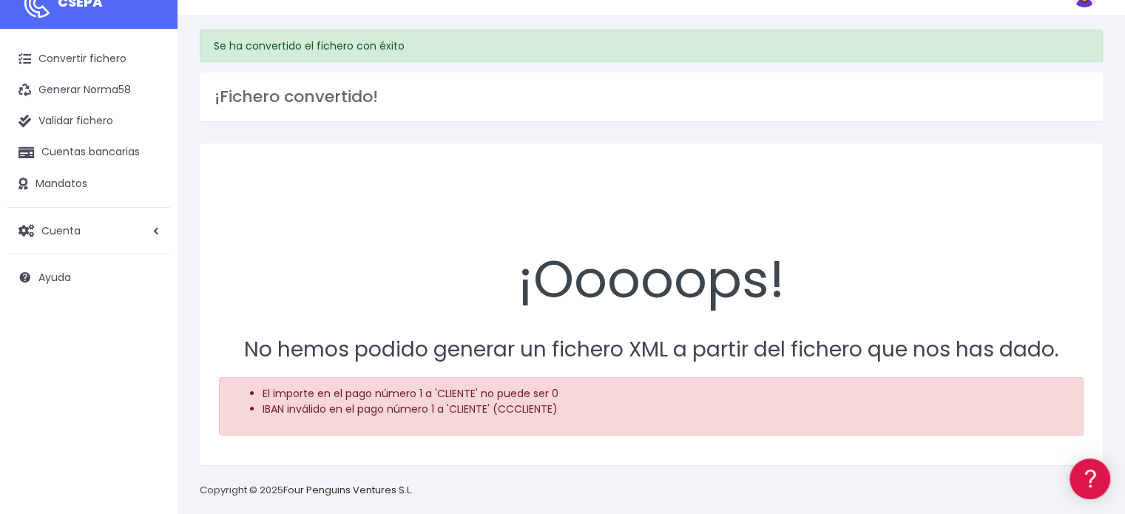
scroll to position [41, 0]
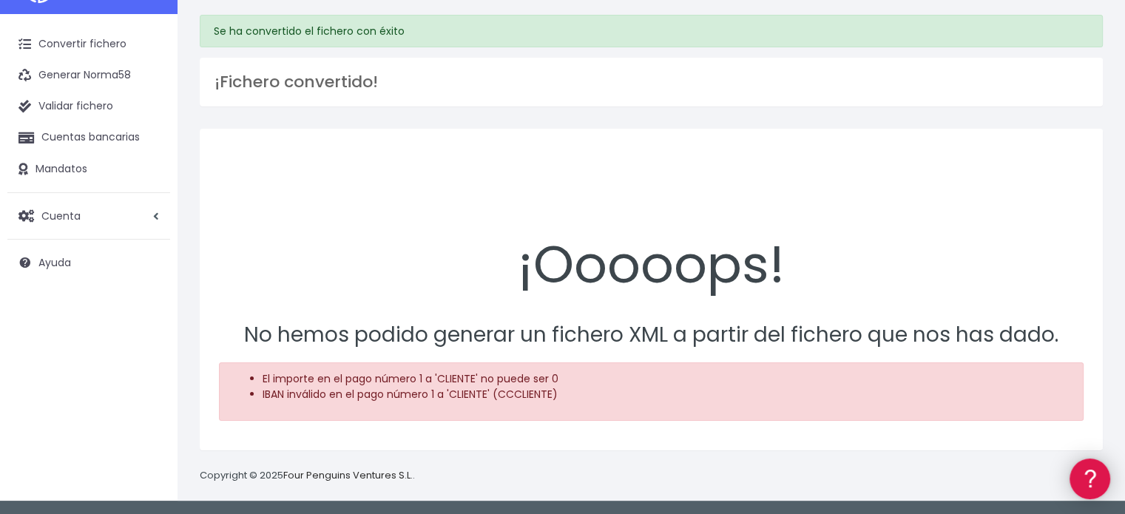
click at [1090, 491] on link at bounding box center [1090, 479] width 41 height 41
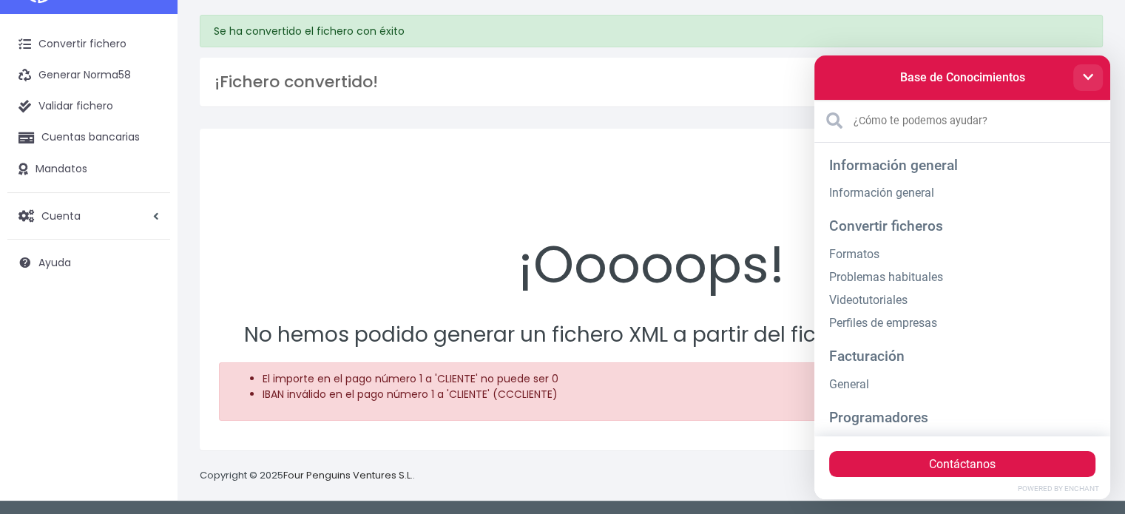
drag, startPoint x: 1092, startPoint y: 75, endPoint x: 1906, endPoint y: 130, distance: 815.7
click at [1092, 75] on icon at bounding box center [1088, 77] width 10 height 6
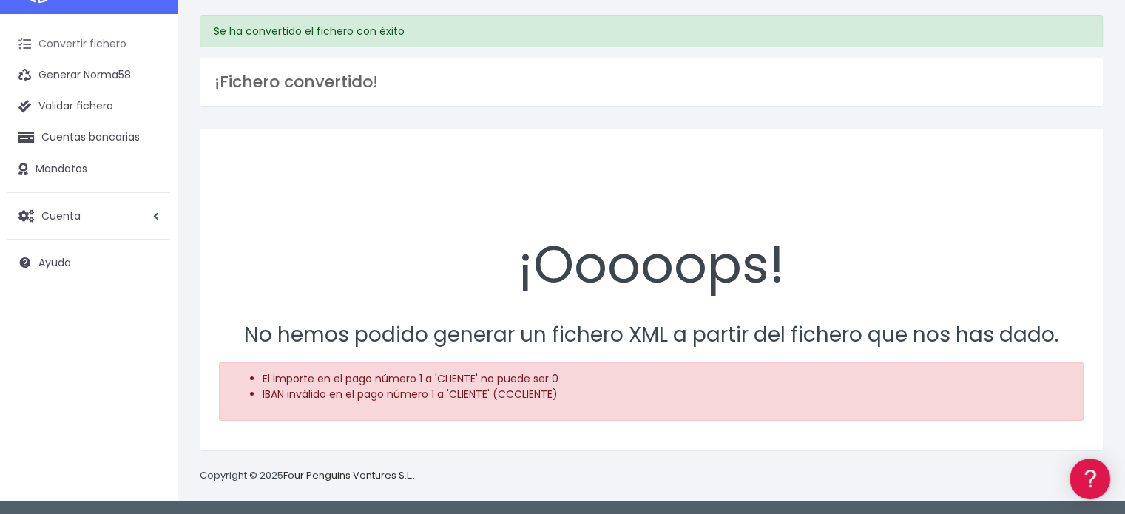
click at [84, 39] on link "Convertir fichero" at bounding box center [88, 44] width 163 height 31
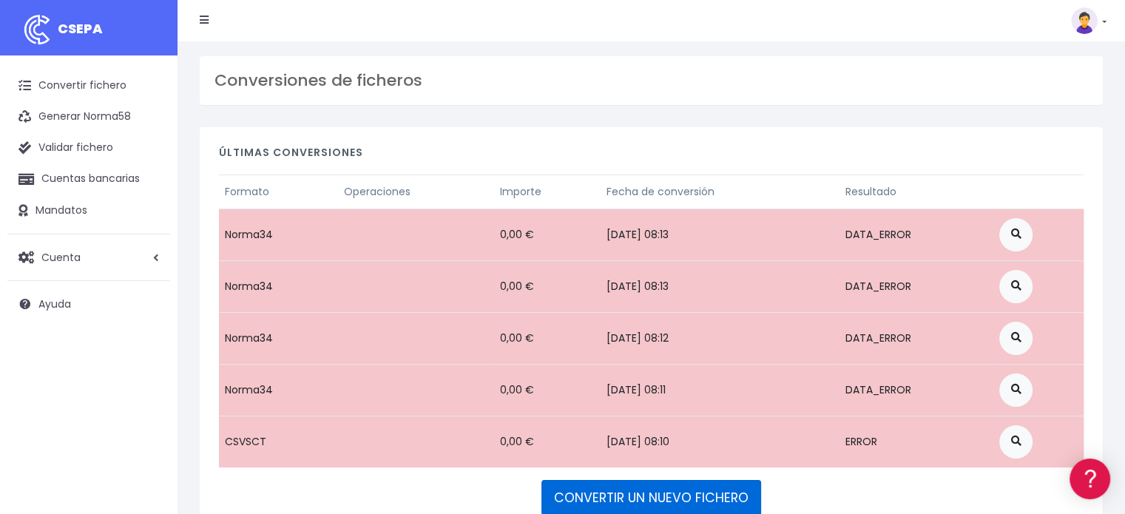
click at [622, 503] on link "CONVERTIR UN NUEVO FICHERO" at bounding box center [652, 498] width 220 height 36
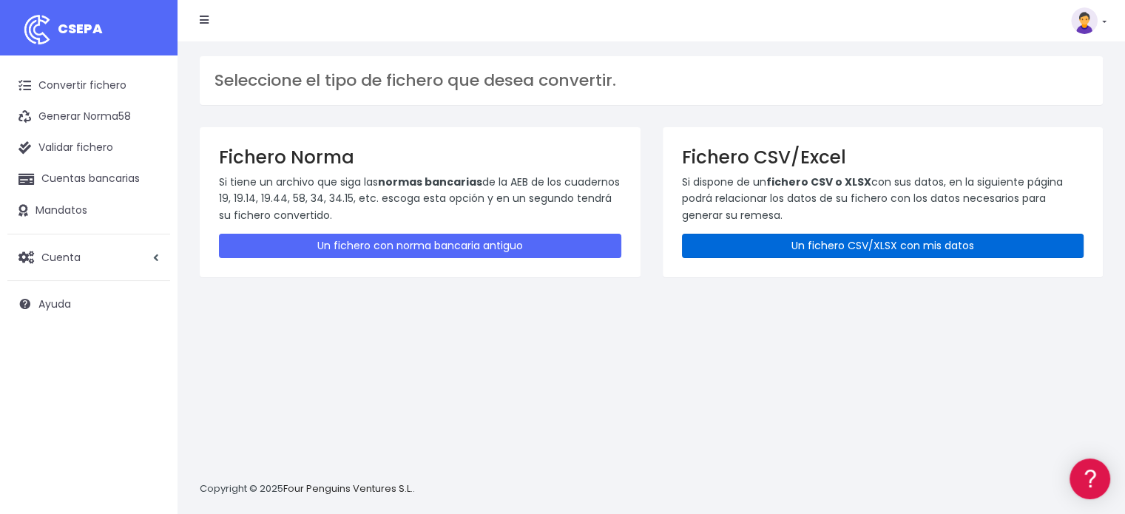
drag, startPoint x: 881, startPoint y: 246, endPoint x: 814, endPoint y: 277, distance: 74.5
click at [880, 245] on link "Un fichero CSV/XLSX con mis datos" at bounding box center [883, 246] width 402 height 24
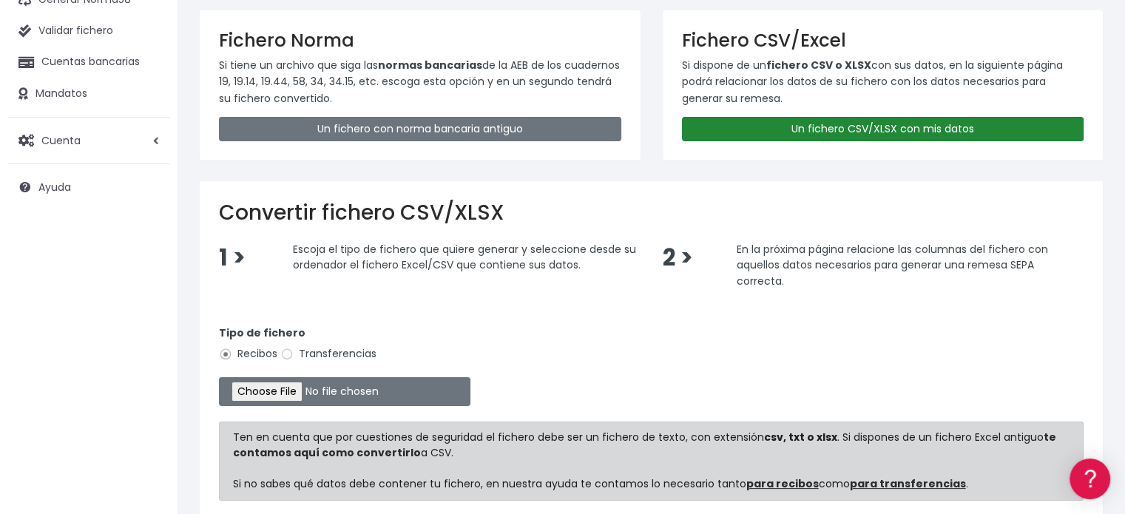
scroll to position [246, 0]
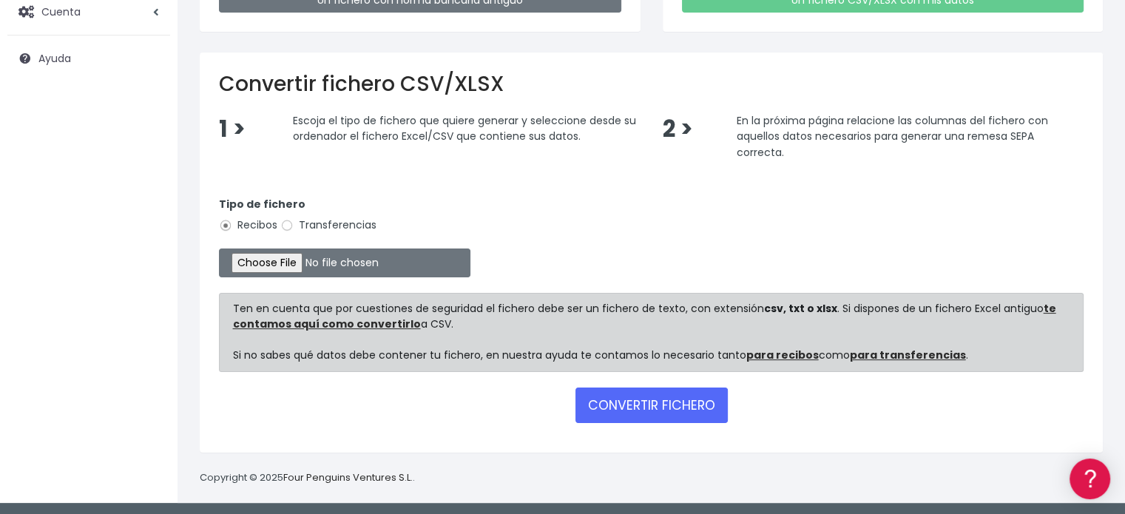
click at [308, 226] on label "Transferencias" at bounding box center [328, 226] width 96 height 16
click at [294, 226] on input "Transferencias" at bounding box center [286, 225] width 13 height 13
radio input "true"
click at [280, 255] on input "file" at bounding box center [345, 263] width 252 height 29
type input "C:\fakepath\transferencias-2025-09-11.csv"
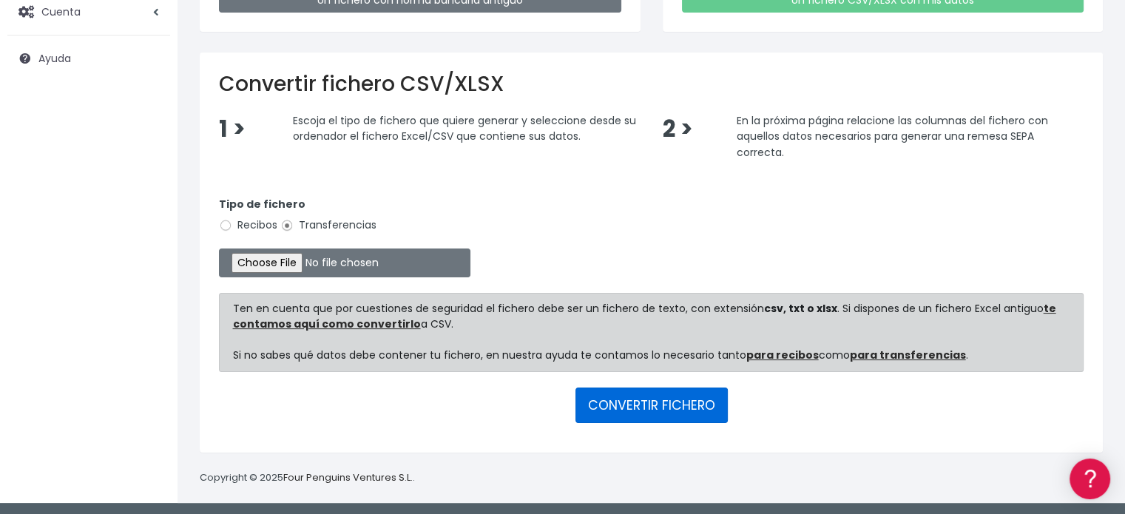
click at [696, 402] on button "CONVERTIR FICHERO" at bounding box center [652, 406] width 152 height 36
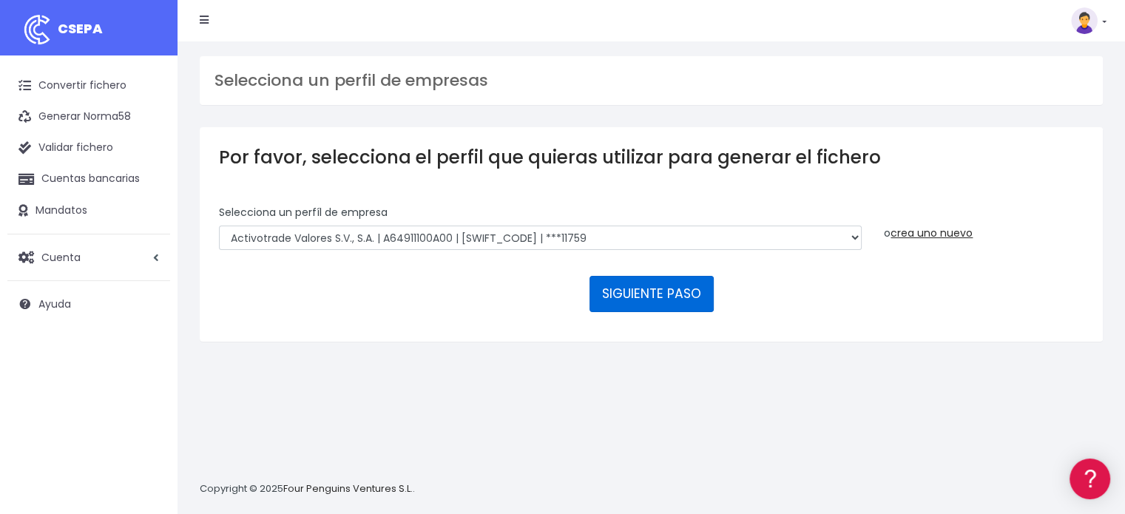
click at [661, 297] on button "SIGUIENTE PASO" at bounding box center [652, 294] width 124 height 36
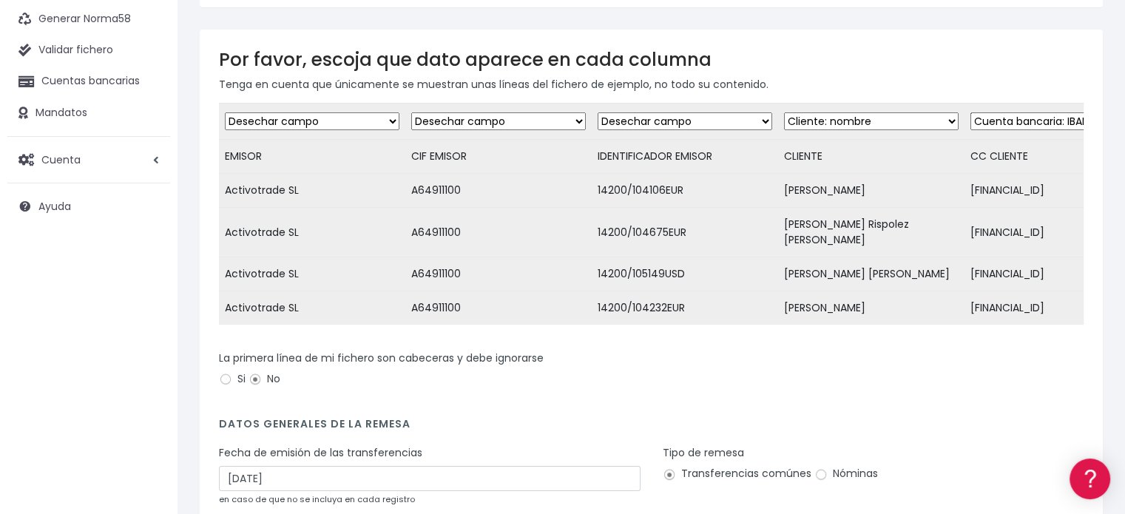
scroll to position [238, 0]
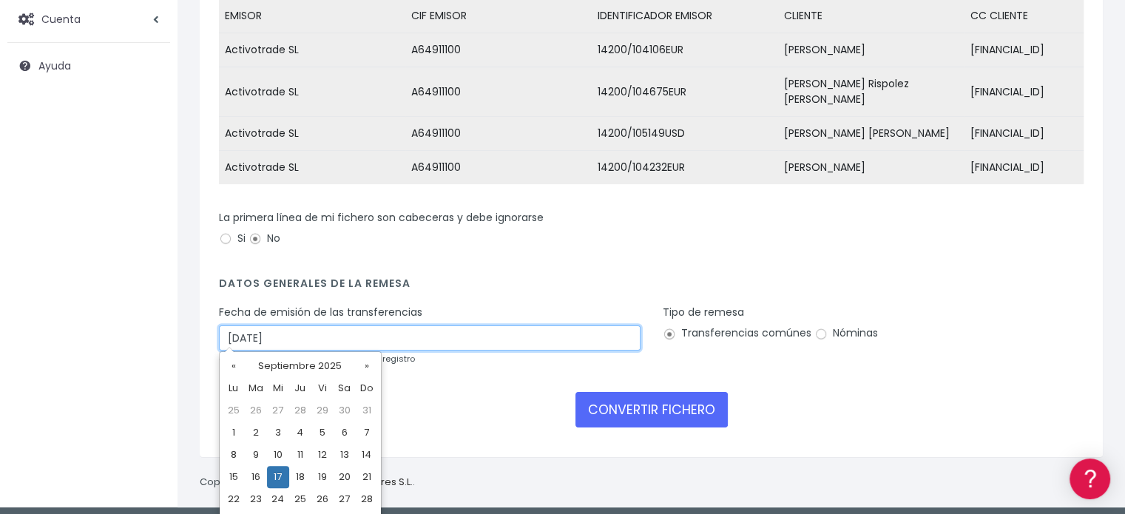
click at [287, 334] on input "17/09/2025" at bounding box center [430, 338] width 422 height 25
click at [232, 478] on td "15" at bounding box center [234, 477] width 22 height 22
type input "15/09/2025"
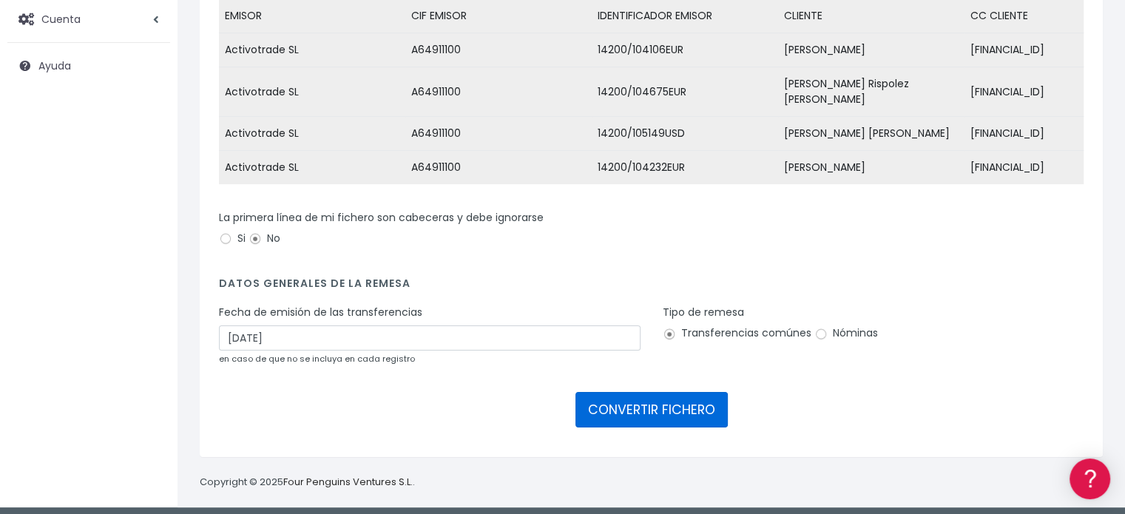
click at [695, 412] on button "CONVERTIR FICHERO" at bounding box center [652, 410] width 152 height 36
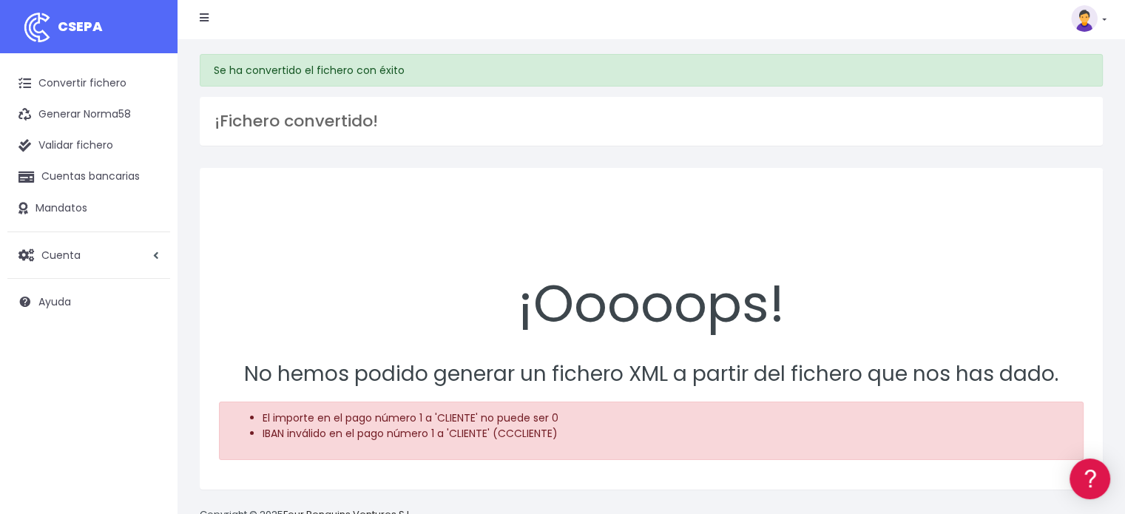
scroll to position [41, 0]
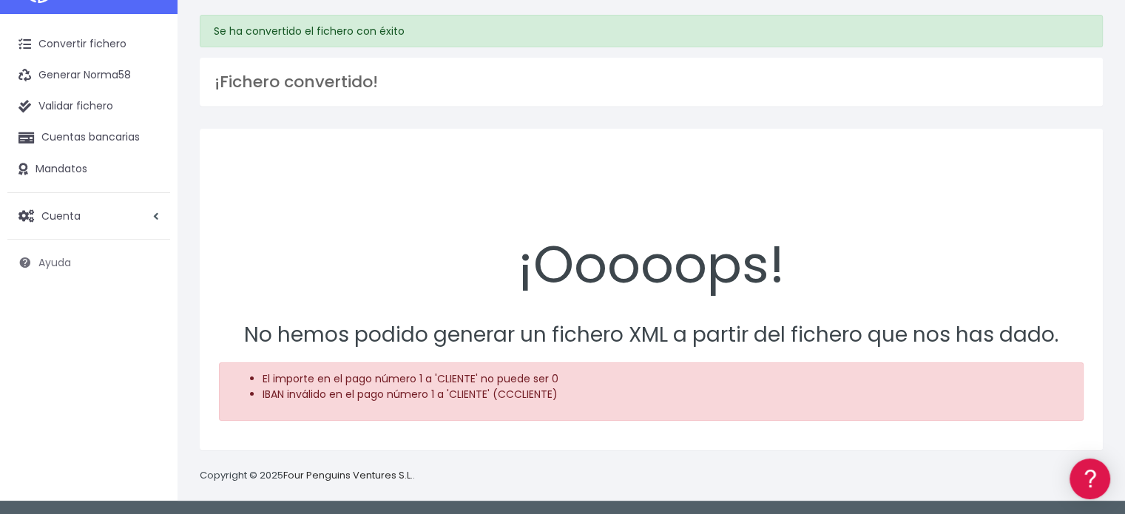
click at [65, 266] on span "Ayuda" at bounding box center [54, 262] width 33 height 15
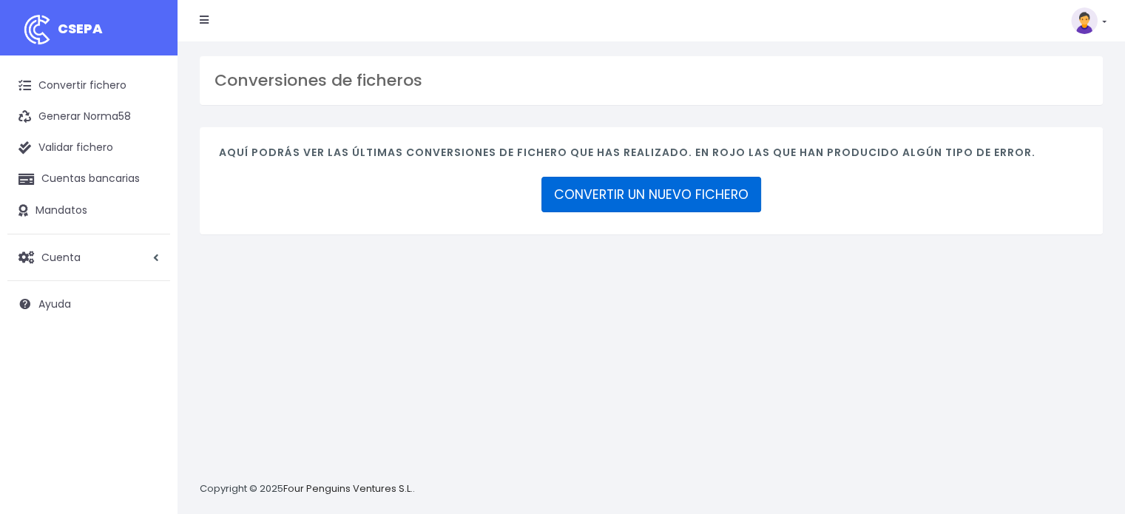
click at [673, 192] on link "CONVERTIR UN NUEVO FICHERO" at bounding box center [652, 195] width 220 height 36
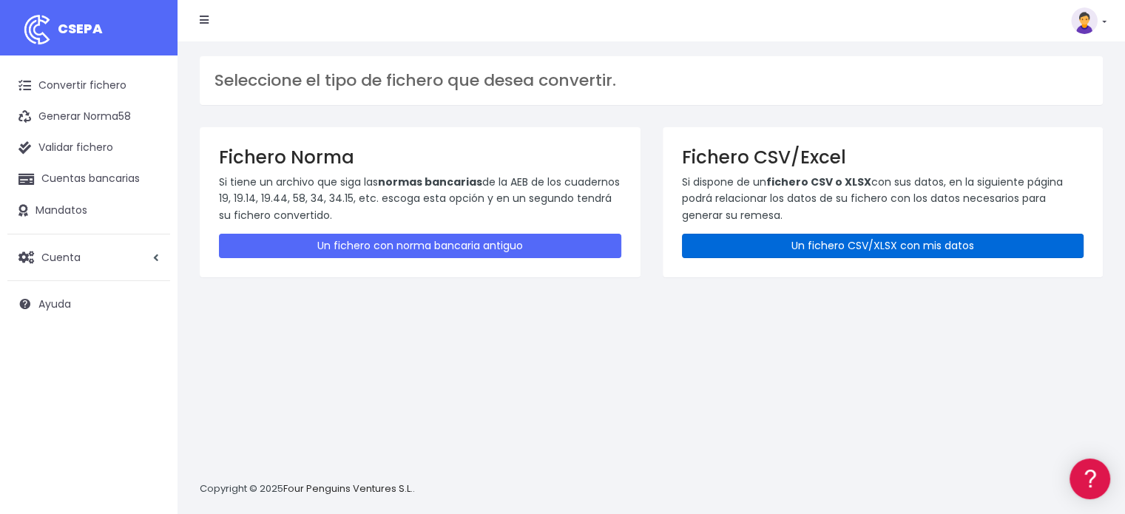
click at [894, 239] on link "Un fichero CSV/XLSX con mis datos" at bounding box center [883, 246] width 402 height 24
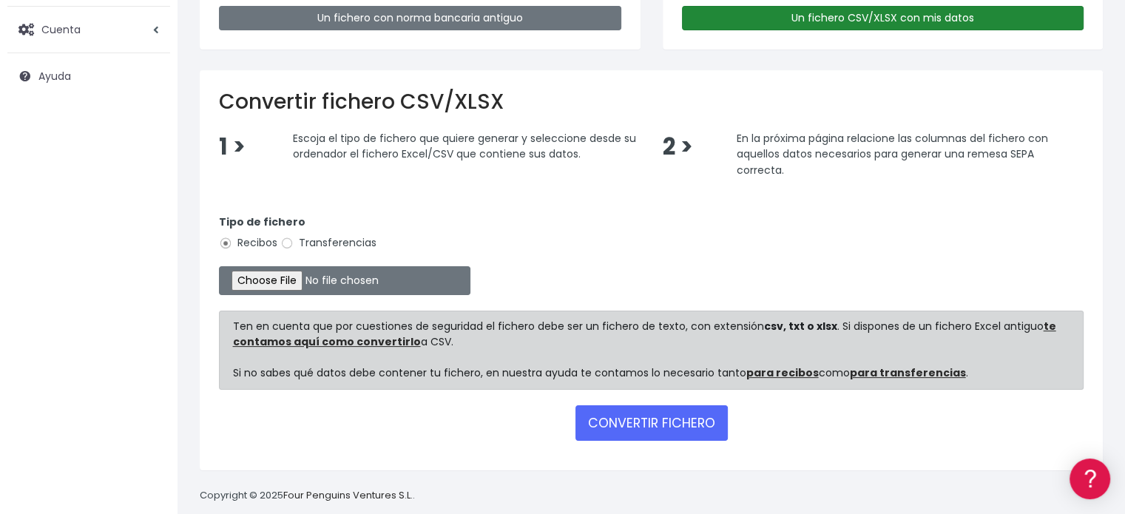
scroll to position [246, 0]
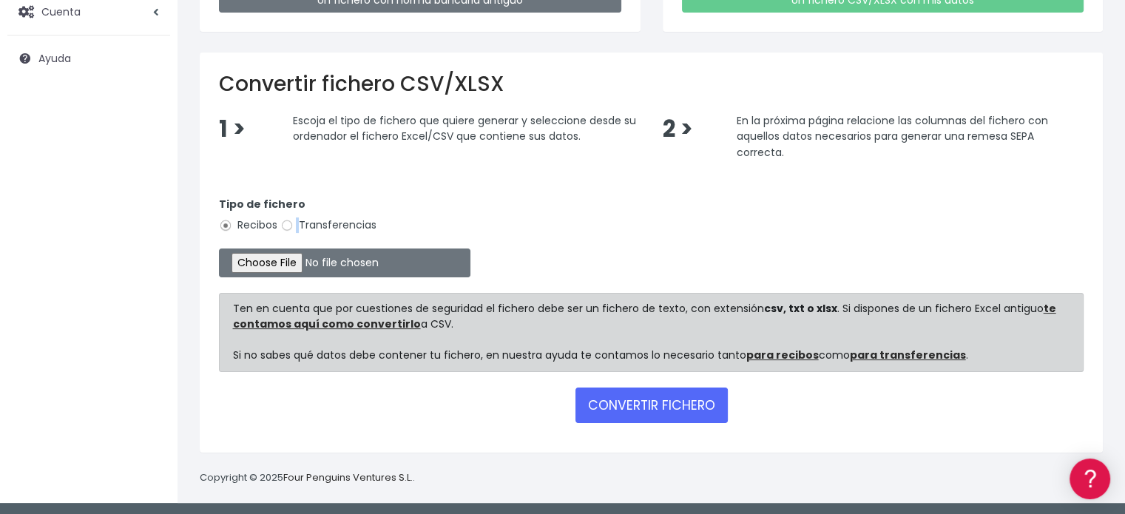
click at [297, 221] on label "Transferencias" at bounding box center [328, 226] width 96 height 16
click at [286, 227] on input "Transferencias" at bounding box center [286, 225] width 13 height 13
radio input "true"
click at [292, 269] on input "file" at bounding box center [345, 263] width 252 height 29
type input "C:\fakepath\transferencias-2025-09-12.csv"
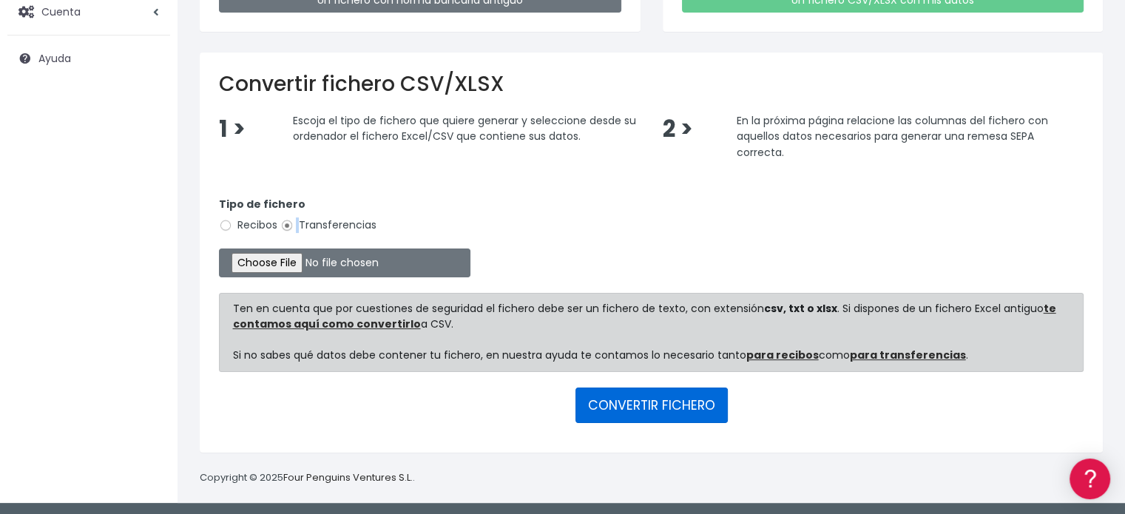
click at [651, 400] on button "CONVERTIR FICHERO" at bounding box center [652, 406] width 152 height 36
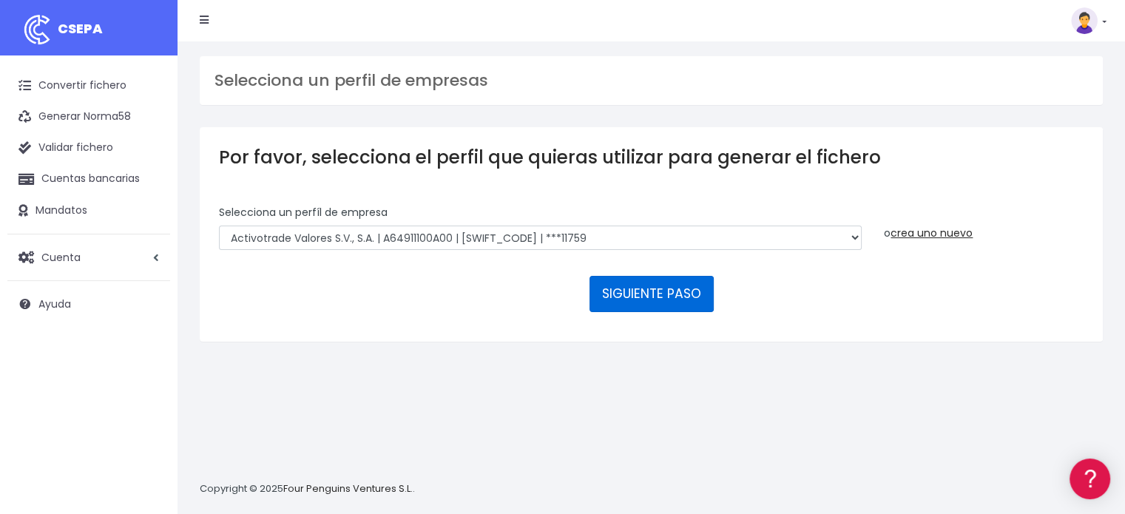
click at [640, 292] on button "SIGUIENTE PASO" at bounding box center [652, 294] width 124 height 36
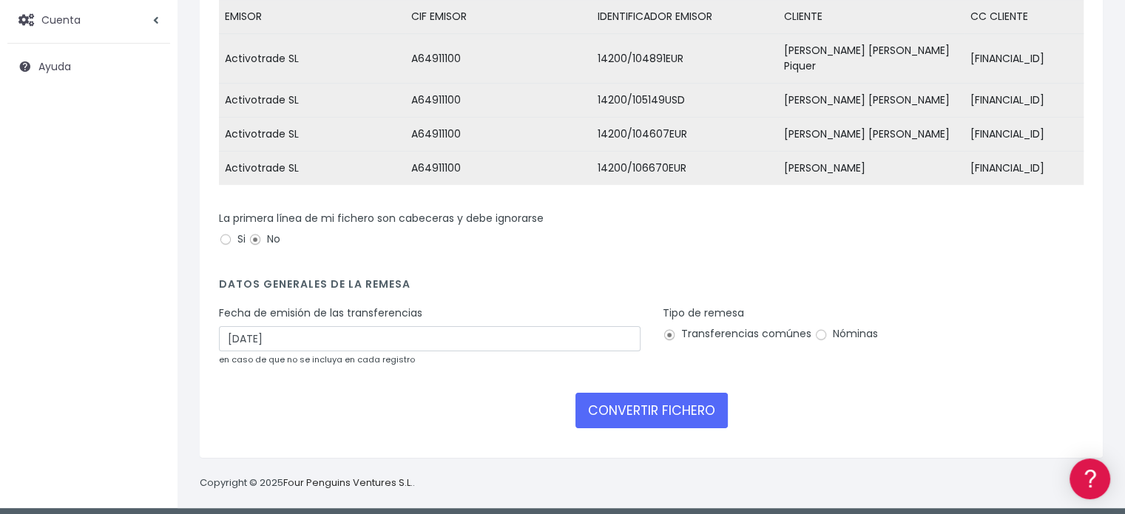
scroll to position [238, 0]
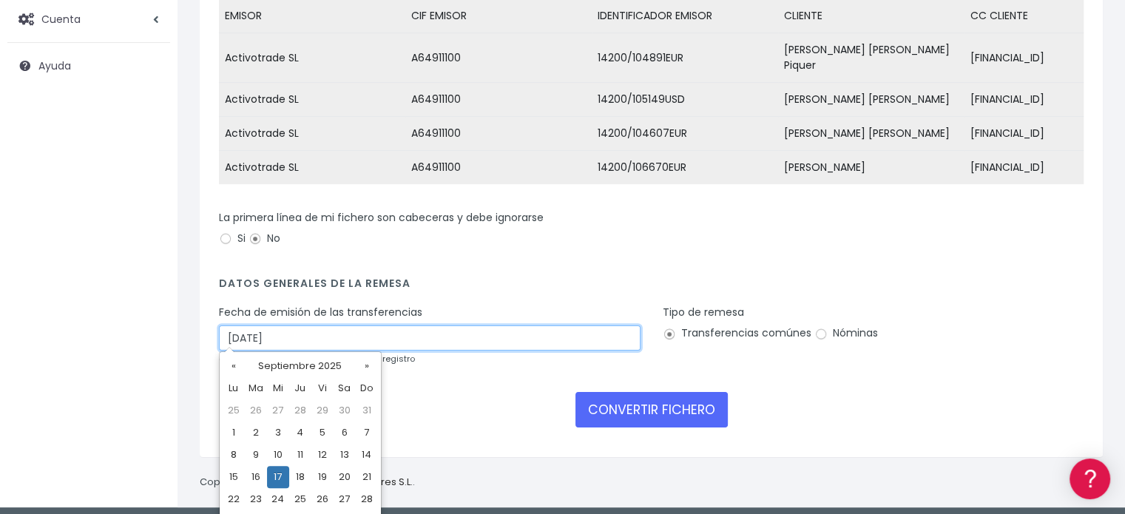
click at [298, 337] on input "[DATE]" at bounding box center [430, 338] width 422 height 25
click at [235, 481] on td "15" at bounding box center [234, 477] width 22 height 22
type input "15/09/2025"
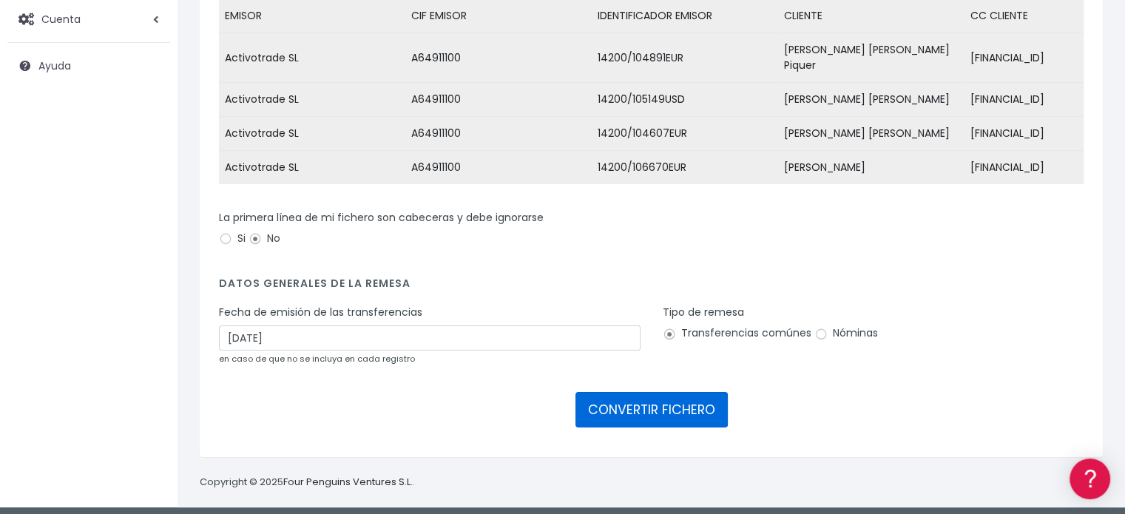
click at [651, 399] on button "CONVERTIR FICHERO" at bounding box center [652, 410] width 152 height 36
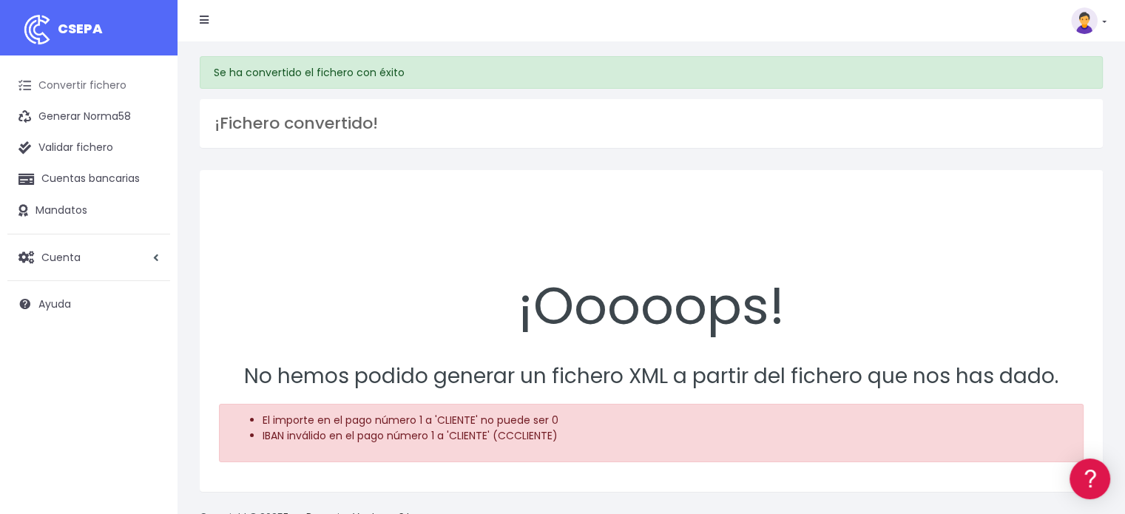
click at [109, 84] on link "Convertir fichero" at bounding box center [88, 85] width 163 height 31
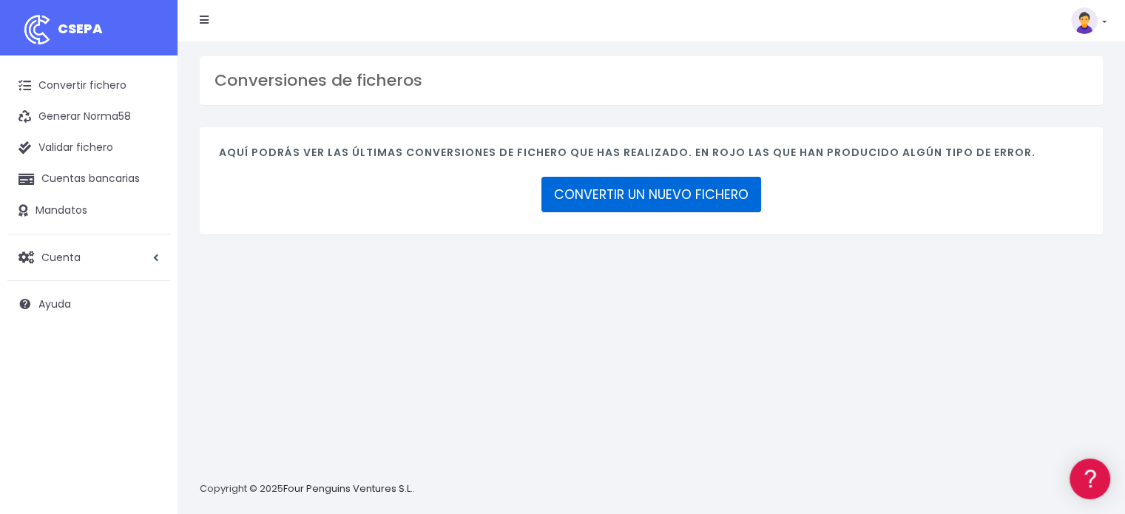
click at [663, 191] on link "CONVERTIR UN NUEVO FICHERO" at bounding box center [652, 195] width 220 height 36
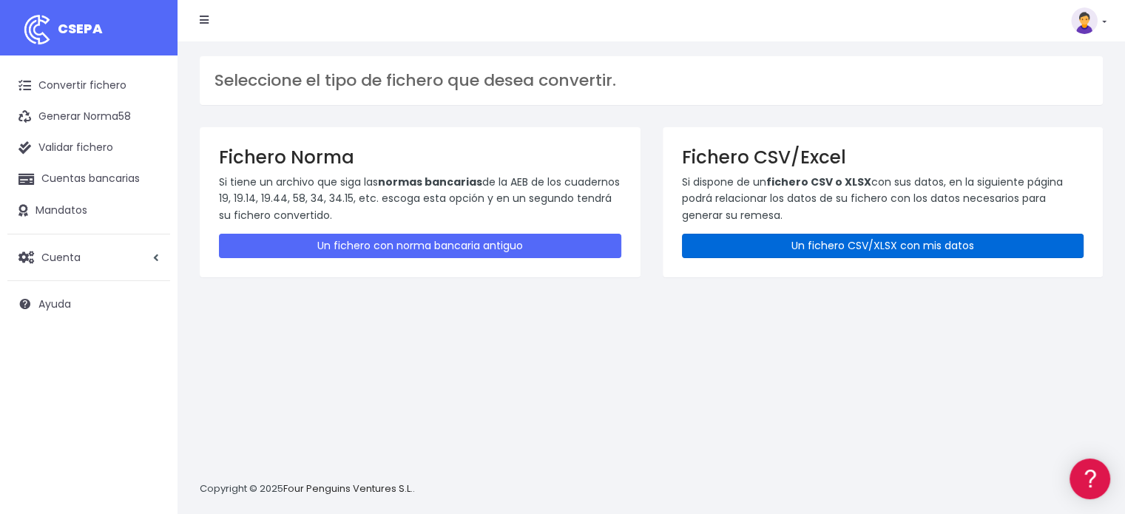
click at [806, 242] on link "Un fichero CSV/XLSX con mis datos" at bounding box center [883, 246] width 402 height 24
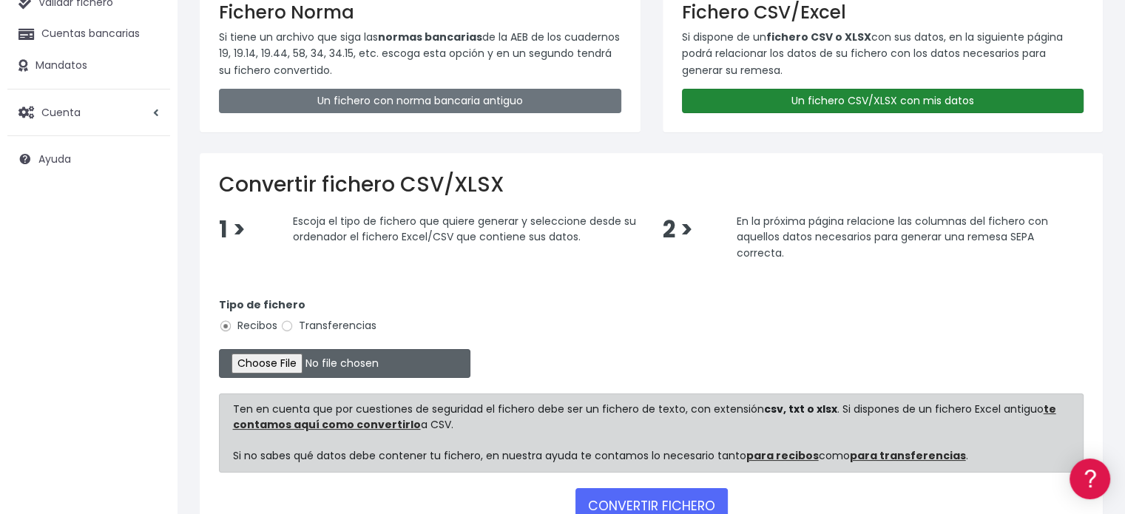
scroll to position [148, 0]
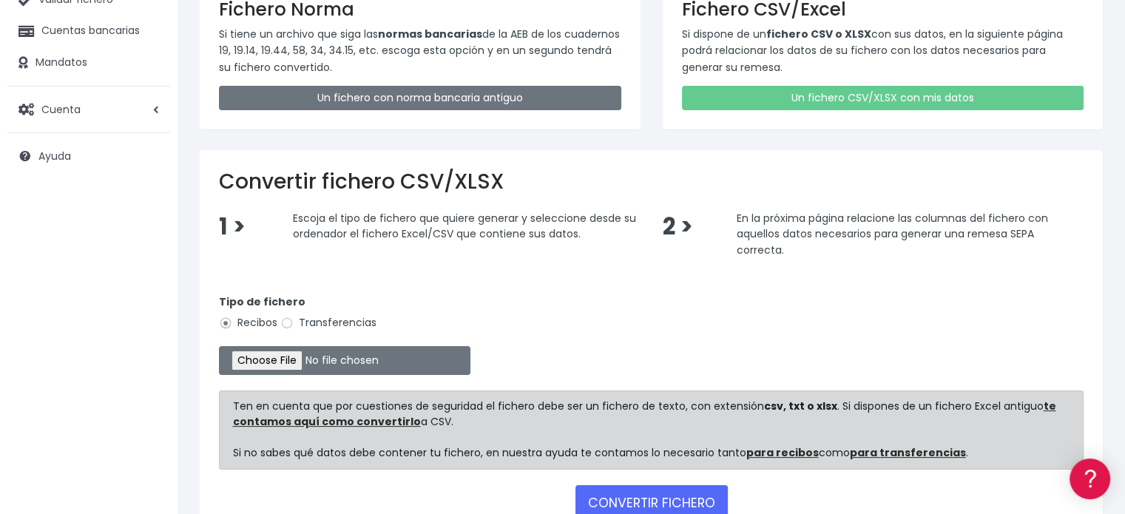
click at [294, 323] on label "Transferencias" at bounding box center [328, 323] width 96 height 16
click at [294, 323] on input "Transferencias" at bounding box center [286, 323] width 13 height 13
radio input "true"
click at [297, 354] on input "file" at bounding box center [345, 360] width 252 height 29
type input "C:\fakepath\transferencias-2025-09-12.csv"
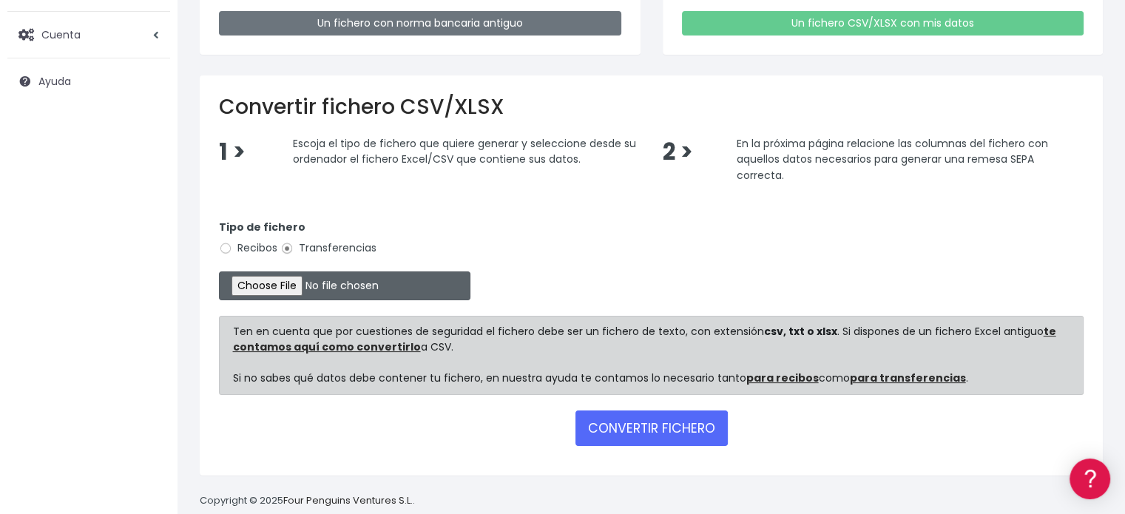
scroll to position [246, 0]
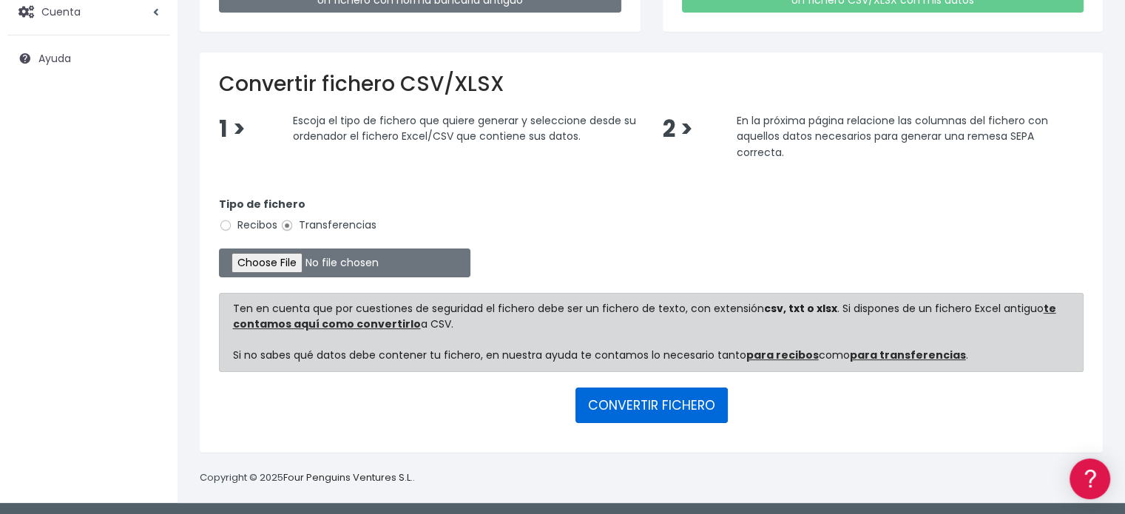
click at [607, 390] on button "CONVERTIR FICHERO" at bounding box center [652, 406] width 152 height 36
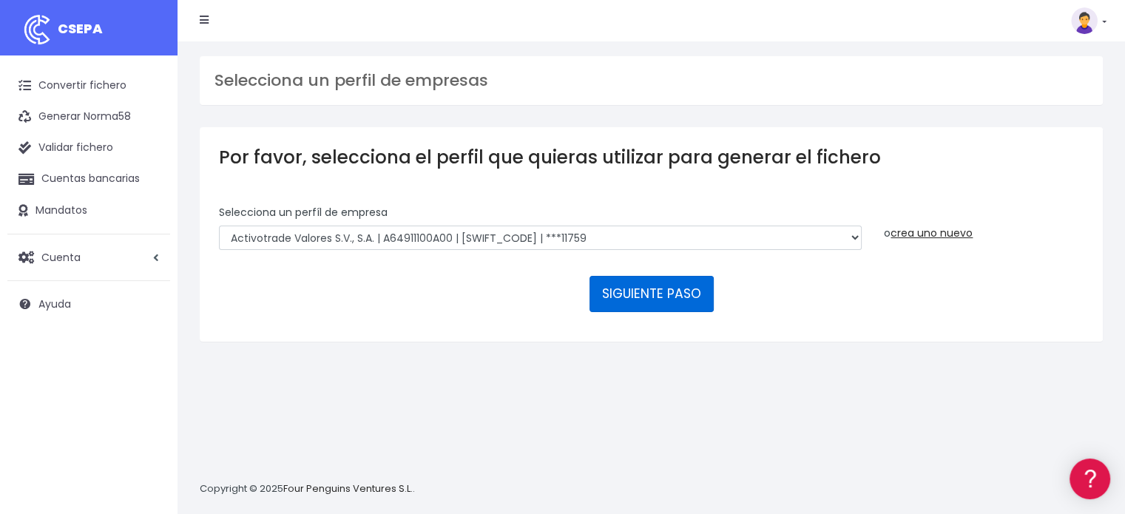
click at [631, 277] on button "SIGUIENTE PASO" at bounding box center [652, 294] width 124 height 36
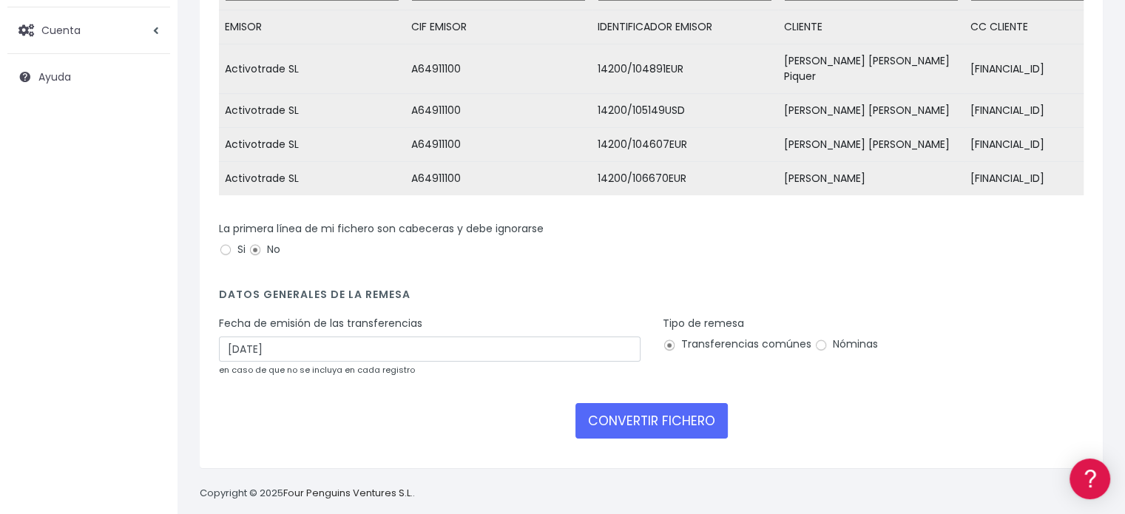
scroll to position [238, 0]
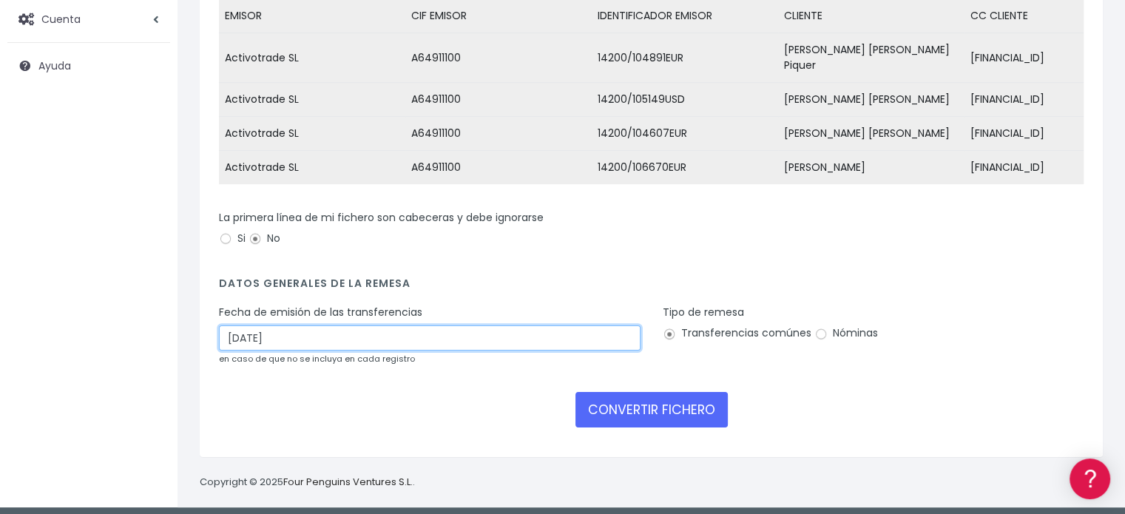
click at [381, 338] on input "[DATE]" at bounding box center [430, 338] width 422 height 25
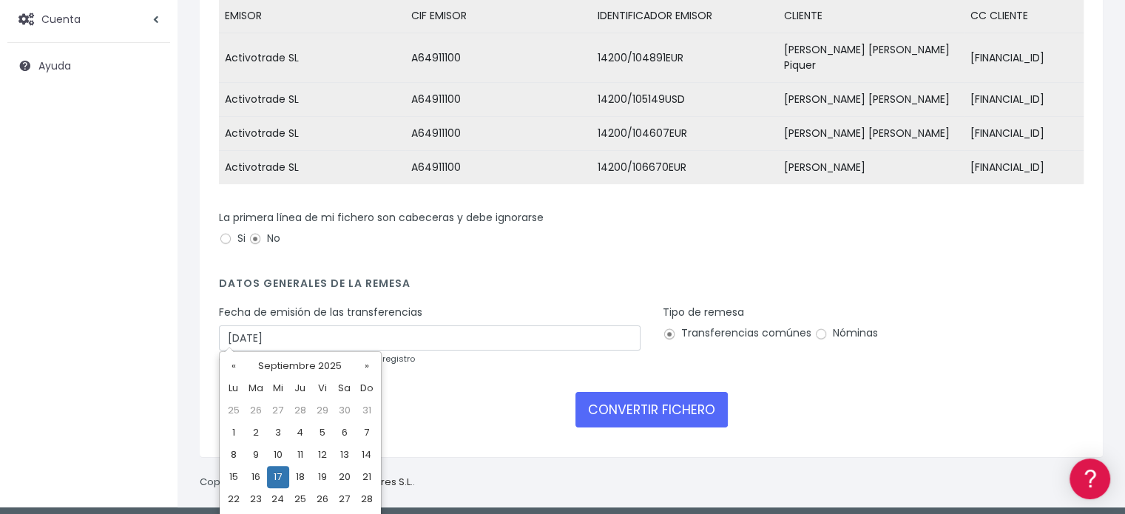
click at [234, 479] on td "15" at bounding box center [234, 477] width 22 height 22
type input "[DATE]"
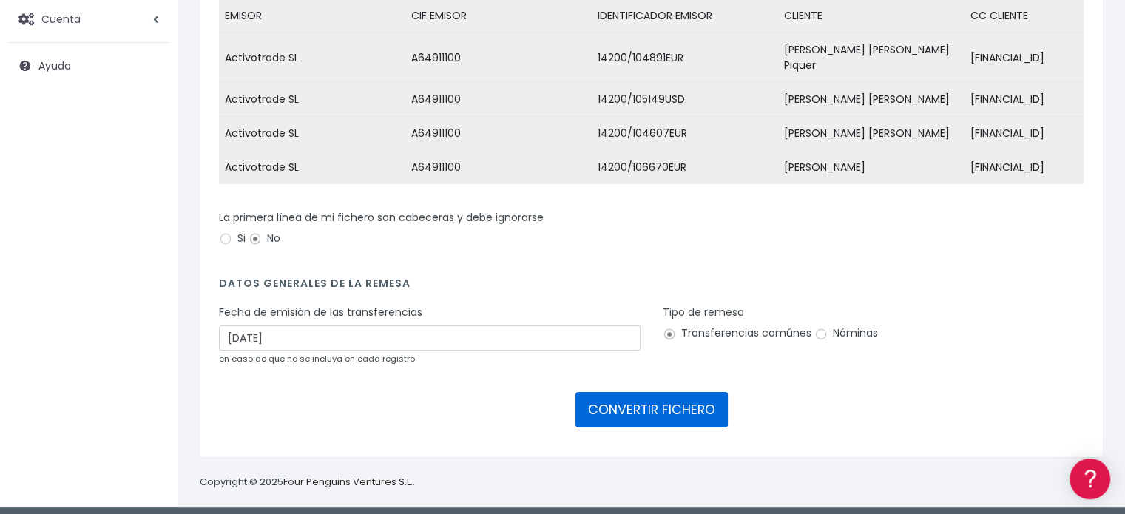
click at [641, 399] on button "CONVERTIR FICHERO" at bounding box center [652, 410] width 152 height 36
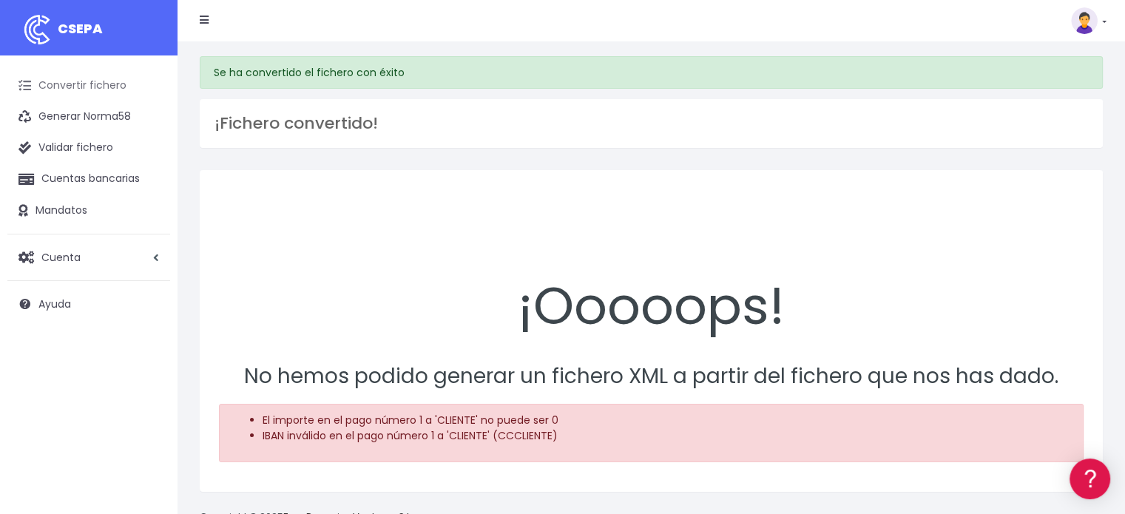
click at [64, 91] on link "Convertir fichero" at bounding box center [88, 85] width 163 height 31
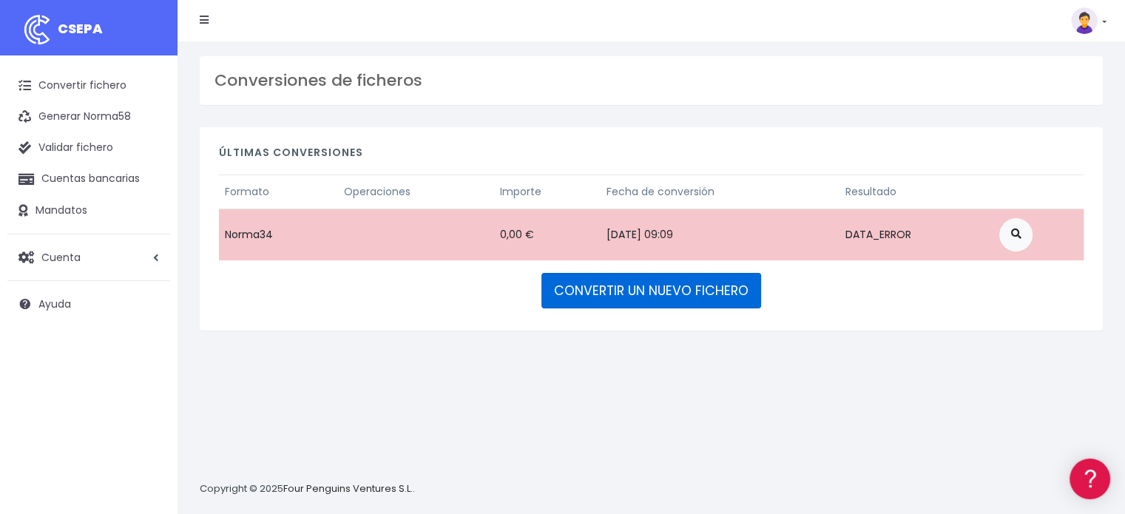
click at [645, 282] on link "CONVERTIR UN NUEVO FICHERO" at bounding box center [652, 291] width 220 height 36
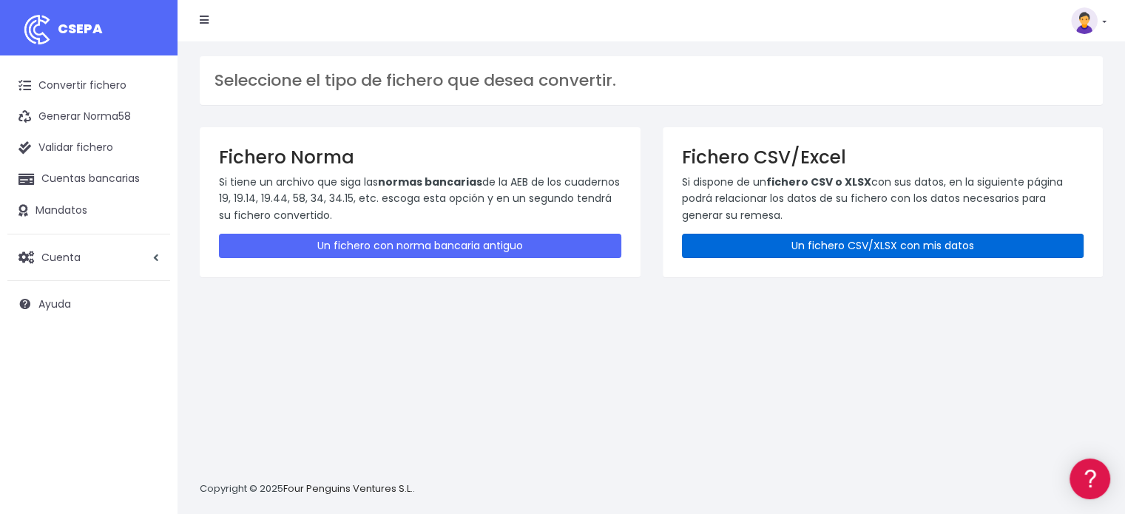
click at [786, 237] on link "Un fichero CSV/XLSX con mis datos" at bounding box center [883, 246] width 402 height 24
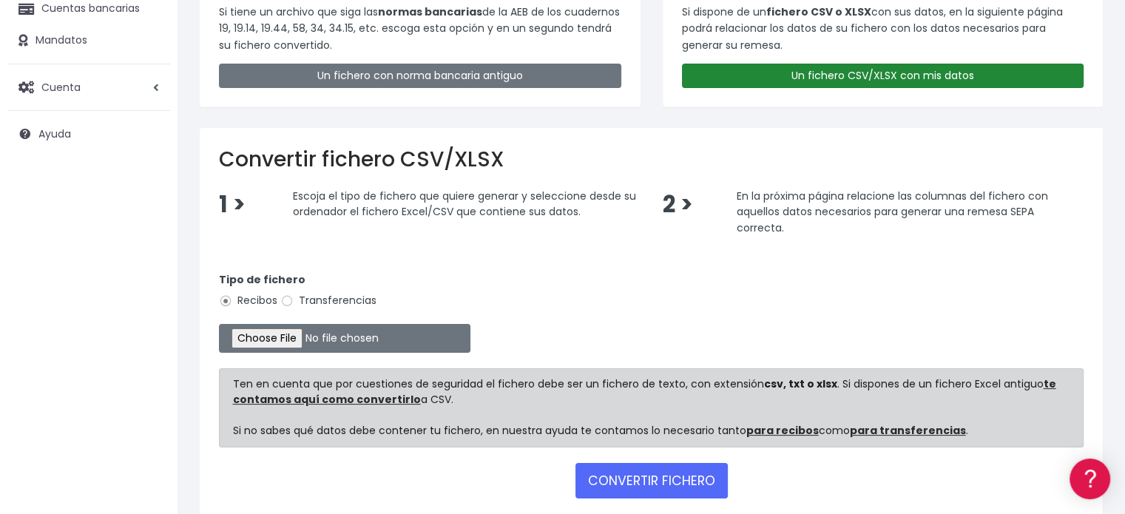
scroll to position [222, 0]
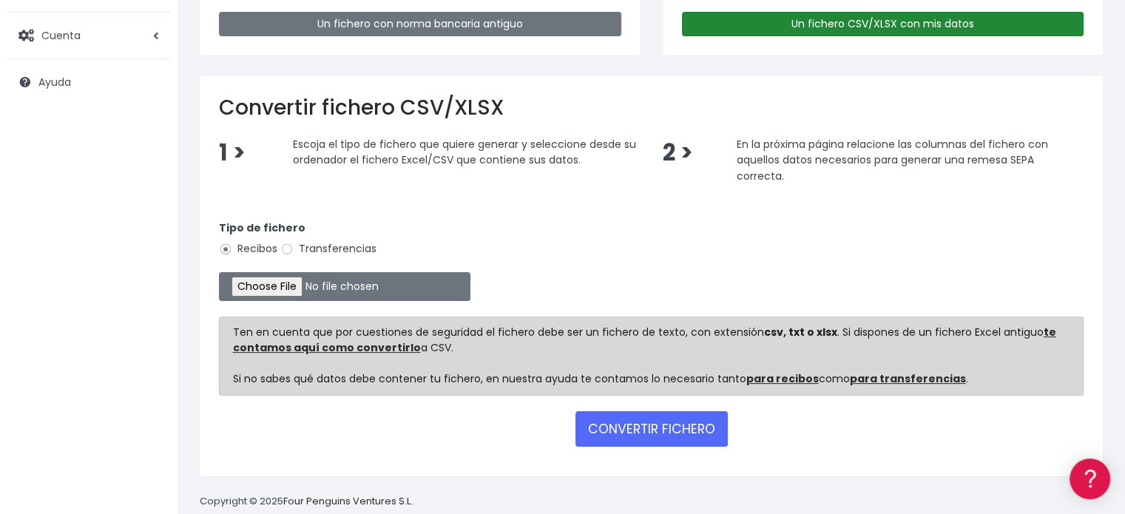
click at [815, 23] on link "Un fichero CSV/XLSX con mis datos" at bounding box center [883, 24] width 402 height 24
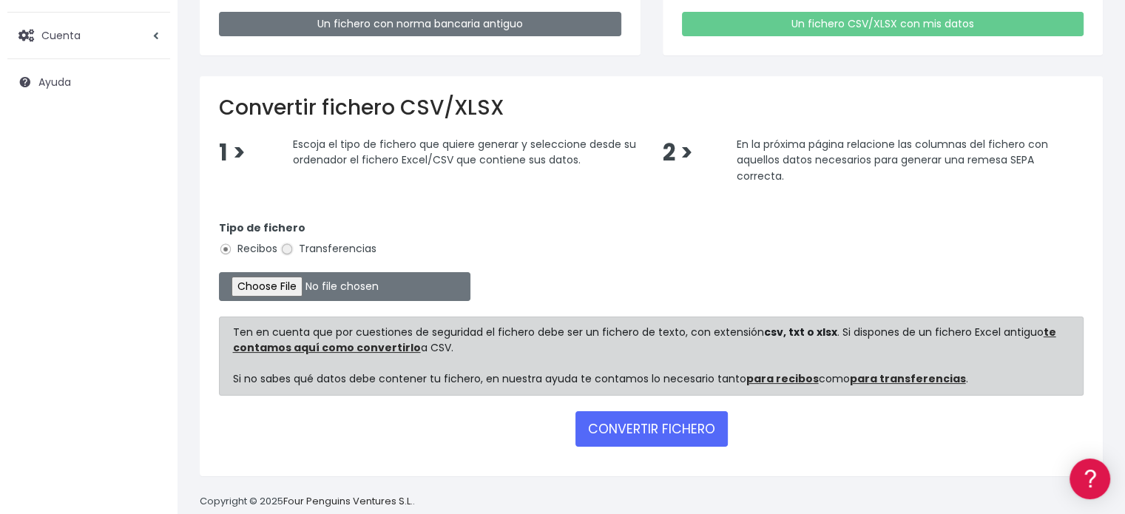
click at [287, 251] on input "Transferencias" at bounding box center [286, 249] width 13 height 13
radio input "true"
click at [288, 283] on input "file" at bounding box center [345, 286] width 252 height 29
type input "C:\fakepath\transferencias-2025-09-12.csv"
click at [627, 422] on button "CONVERTIR FICHERO" at bounding box center [652, 429] width 152 height 36
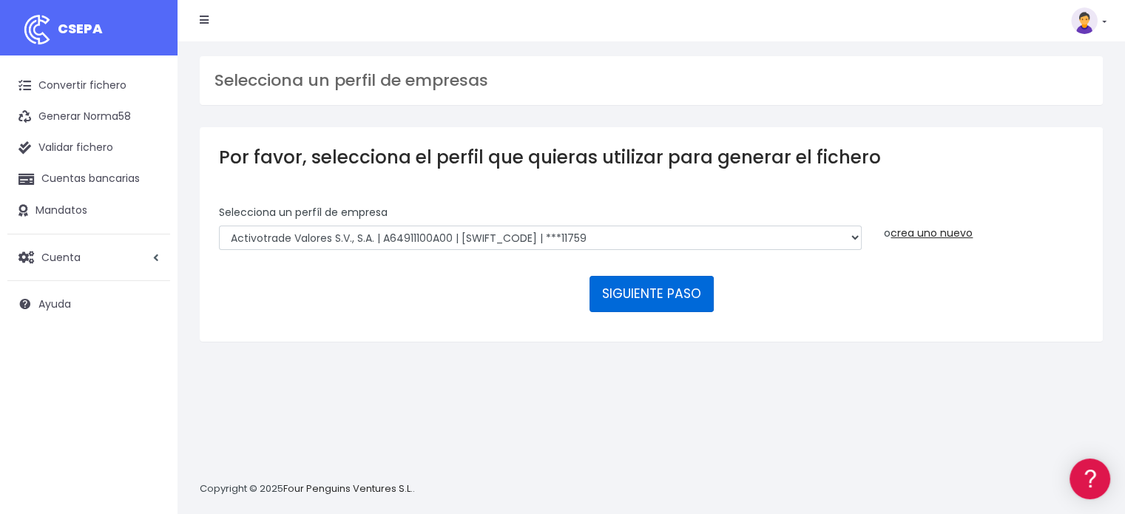
click at [675, 292] on button "SIGUIENTE PASO" at bounding box center [652, 294] width 124 height 36
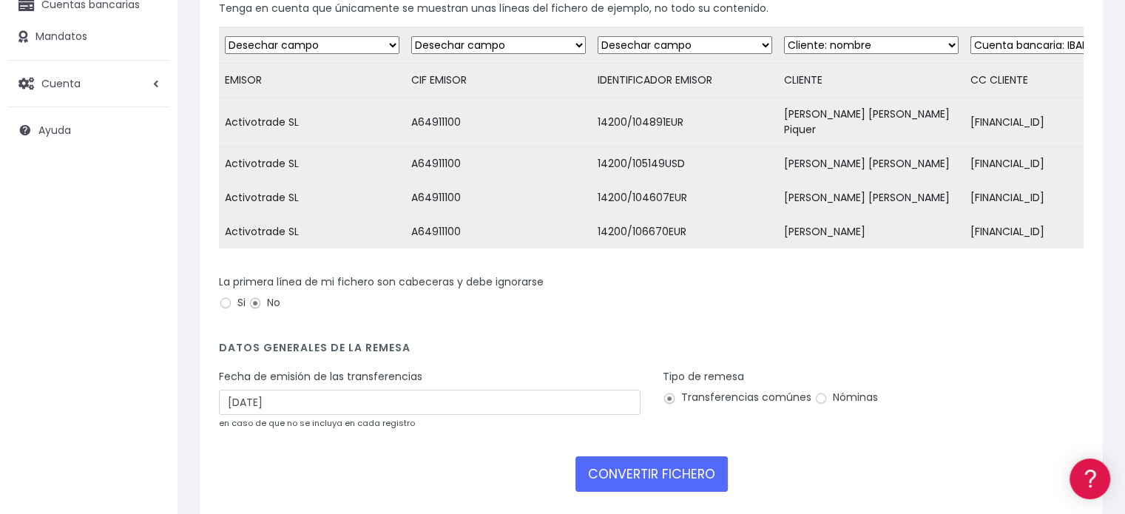
scroll to position [222, 0]
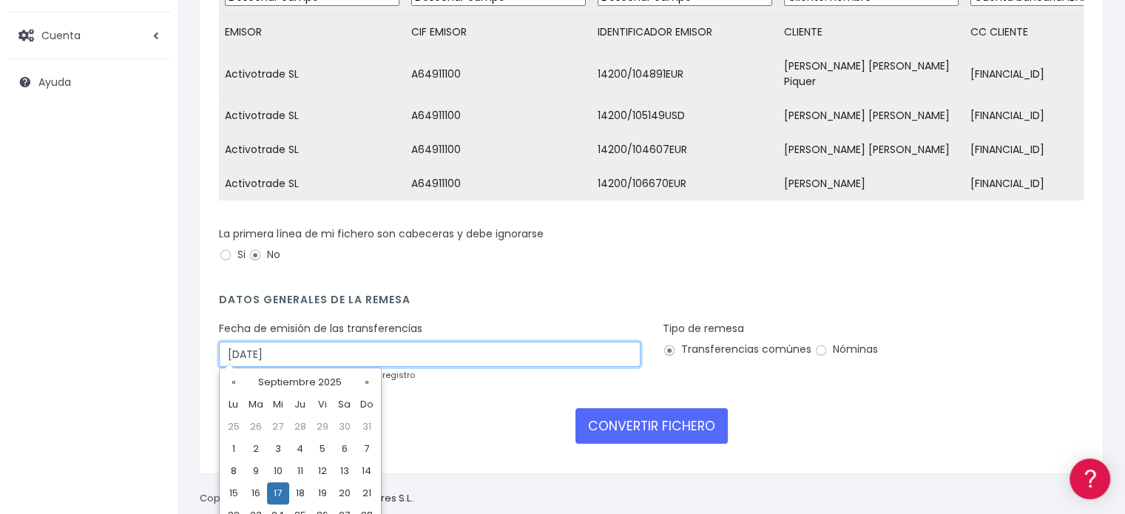
click at [416, 351] on input "[DATE]" at bounding box center [430, 354] width 422 height 25
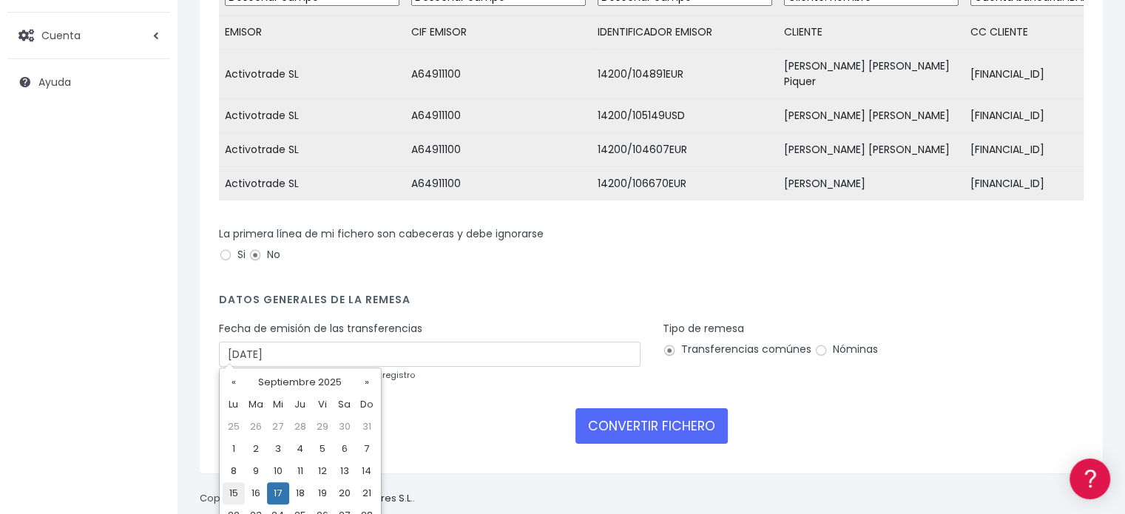
click at [234, 498] on td "15" at bounding box center [234, 493] width 22 height 22
type input "[DATE]"
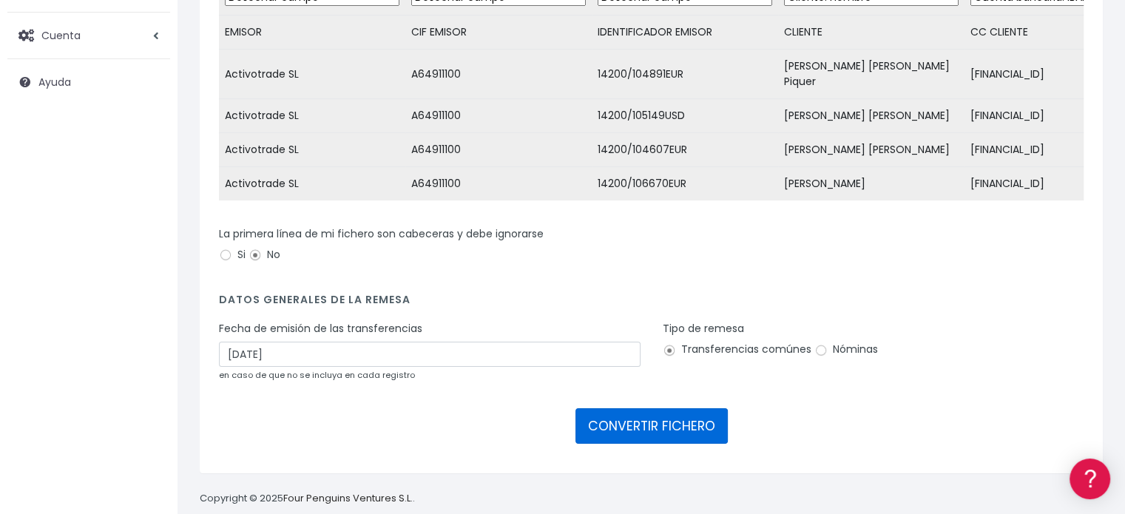
click at [624, 420] on button "CONVERTIR FICHERO" at bounding box center [652, 426] width 152 height 36
